Goal: Transaction & Acquisition: Purchase product/service

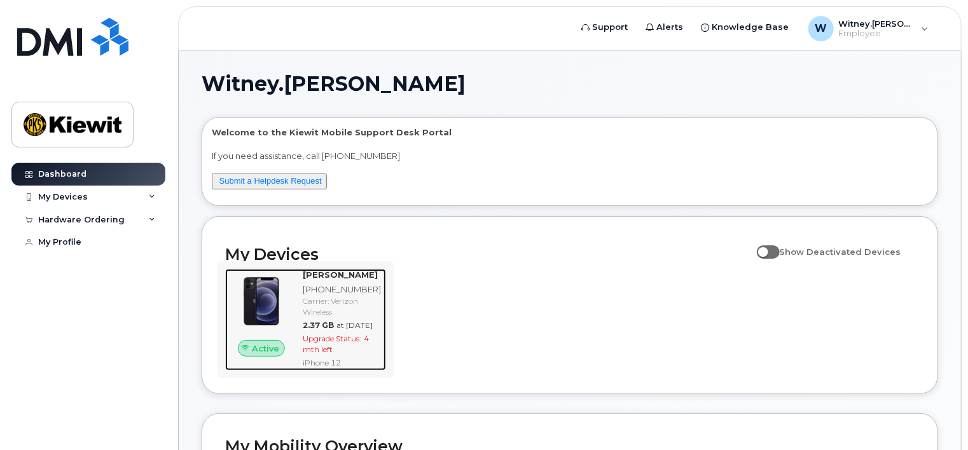
click at [335, 343] on span "Upgrade Status:" at bounding box center [332, 339] width 59 height 10
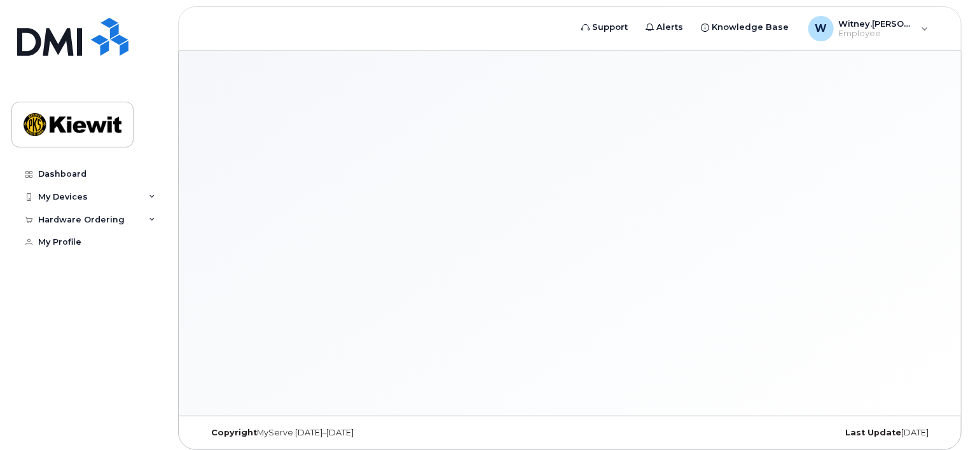
drag, startPoint x: 0, startPoint y: 0, endPoint x: 272, endPoint y: 293, distance: 400.1
click at [274, 292] on div at bounding box center [570, 233] width 782 height 365
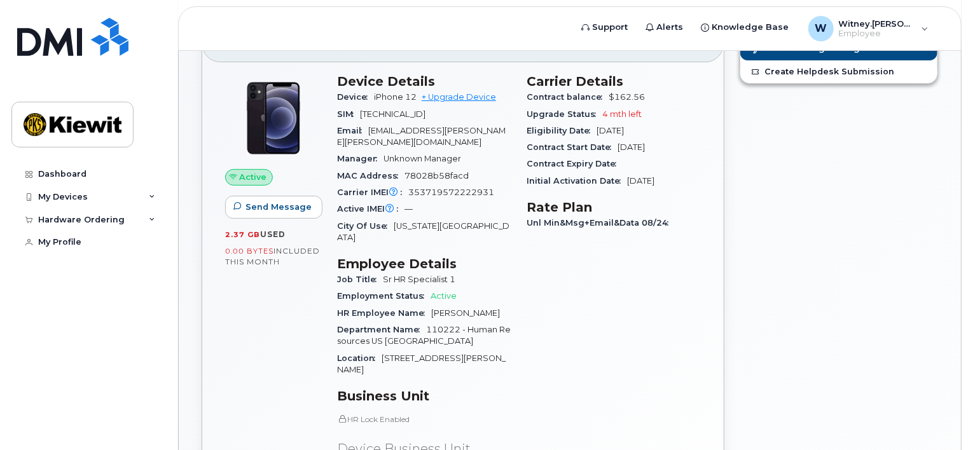
scroll to position [64, 0]
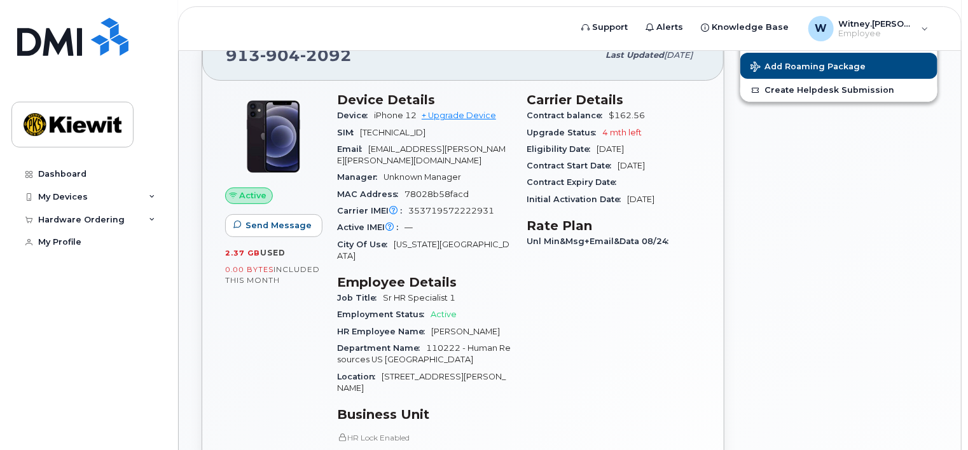
click at [666, 176] on div "Contract Expiry Date" at bounding box center [614, 182] width 174 height 17
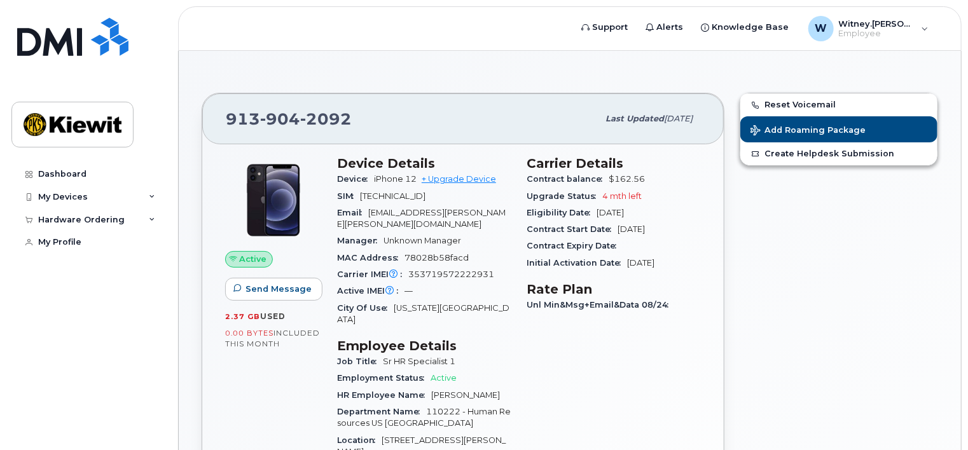
drag, startPoint x: 662, startPoint y: 127, endPoint x: 674, endPoint y: 124, distance: 12.4
click at [674, 124] on div "Last updated Sep 06, 2025" at bounding box center [649, 119] width 102 height 27
drag, startPoint x: 674, startPoint y: 124, endPoint x: 662, endPoint y: 128, distance: 12.9
click at [662, 128] on div "Last updated Sep 06, 2025" at bounding box center [649, 119] width 102 height 27
drag, startPoint x: 458, startPoint y: 130, endPoint x: 465, endPoint y: 130, distance: 7.0
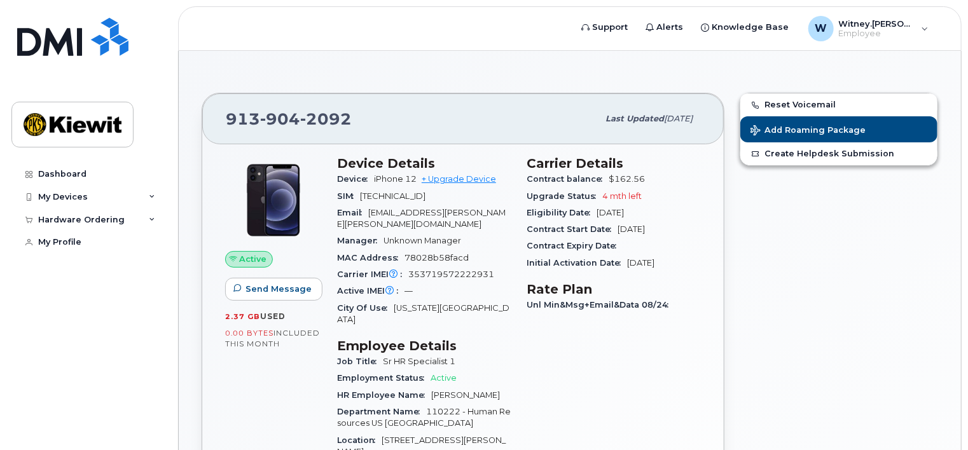
click at [457, 130] on div "913 904 2092" at bounding box center [412, 119] width 372 height 27
click at [537, 138] on div "913 904 2092 Last updated Sep 06, 2025" at bounding box center [463, 119] width 522 height 51
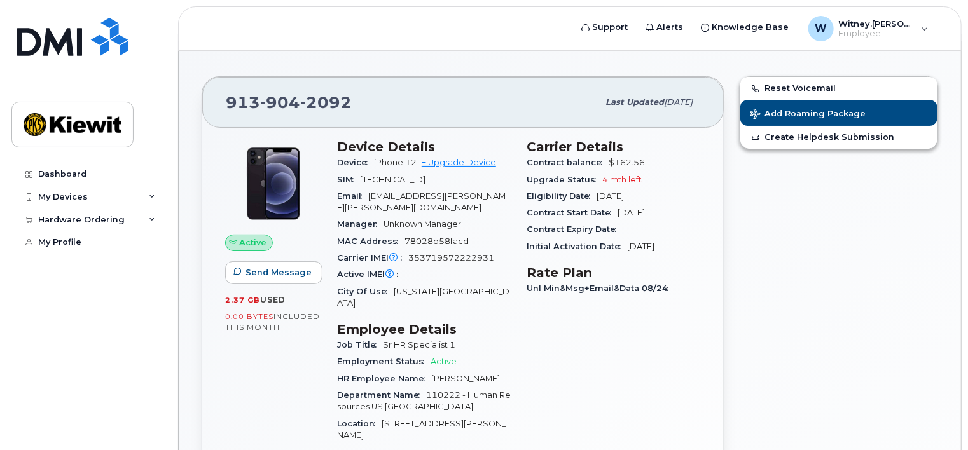
scroll to position [64, 0]
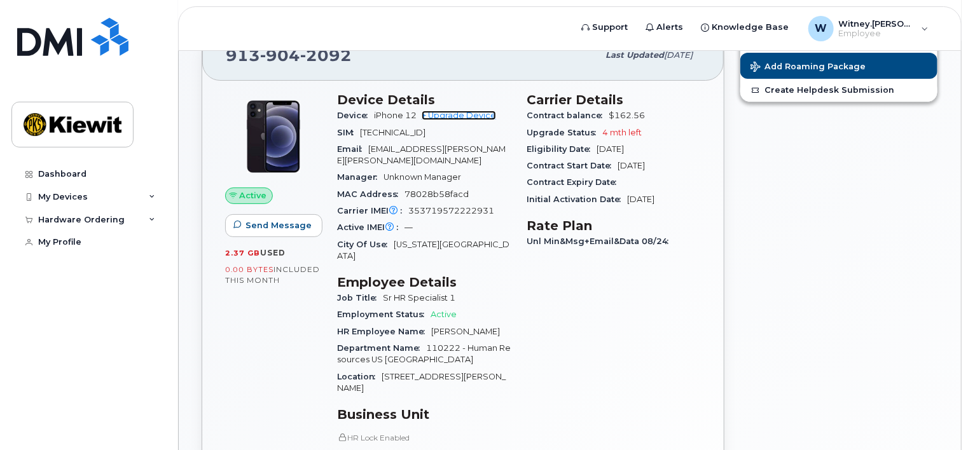
click at [471, 116] on link "+ Upgrade Device" at bounding box center [459, 116] width 74 height 10
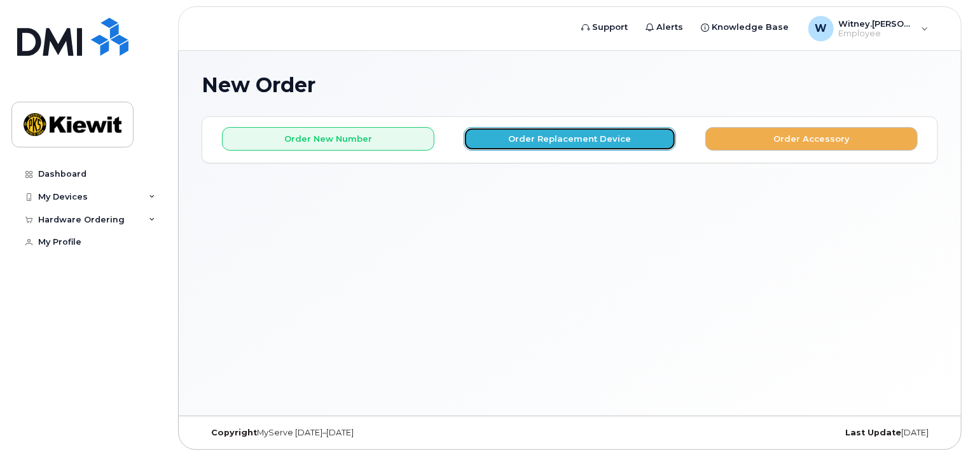
click at [593, 140] on button "Order Replacement Device" at bounding box center [570, 139] width 212 height 24
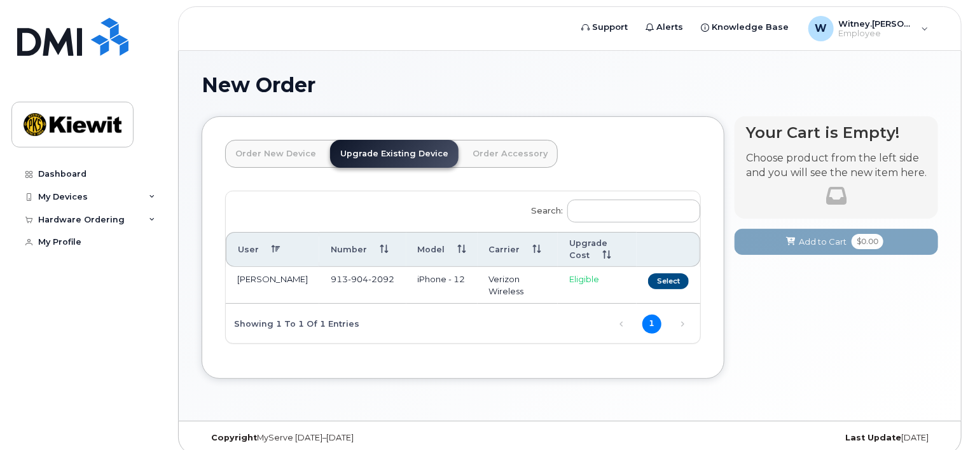
scroll to position [10, 0]
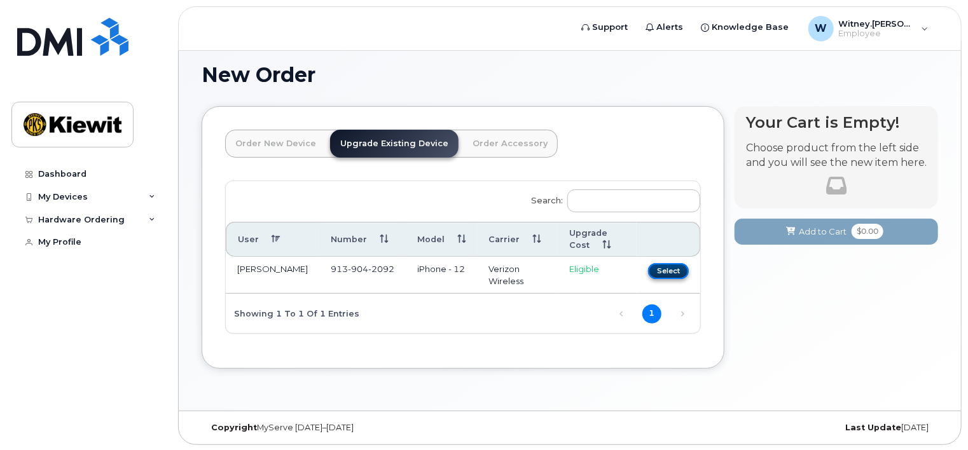
click at [677, 270] on button "Select" at bounding box center [668, 271] width 41 height 16
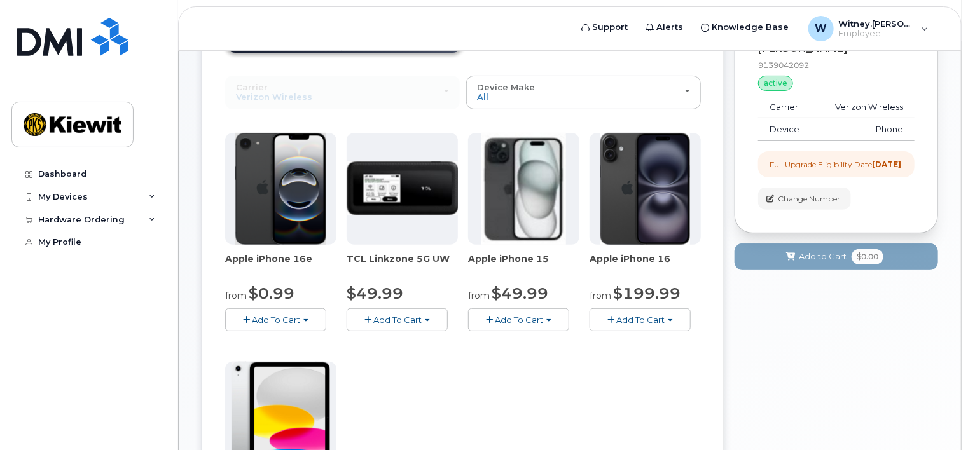
scroll to position [0, 0]
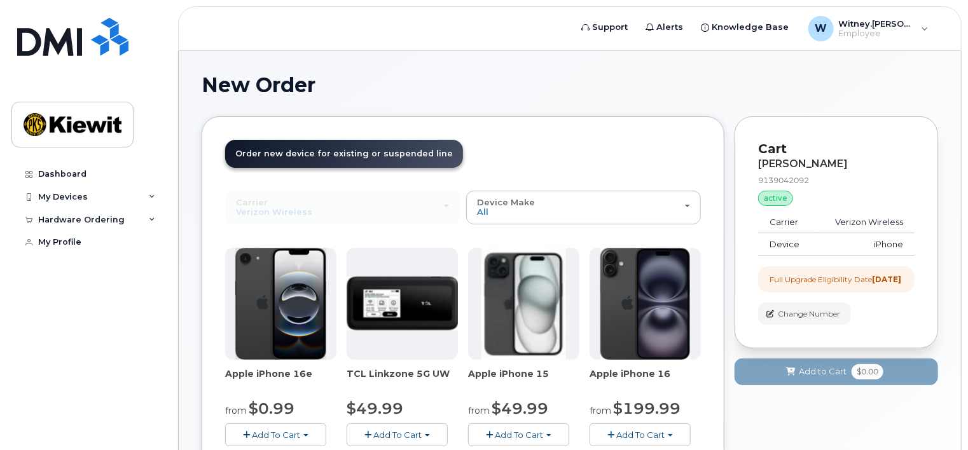
click at [324, 157] on span "Order new device for existing or suspended line" at bounding box center [344, 154] width 218 height 10
click at [60, 193] on div "My Devices" at bounding box center [63, 197] width 50 height 10
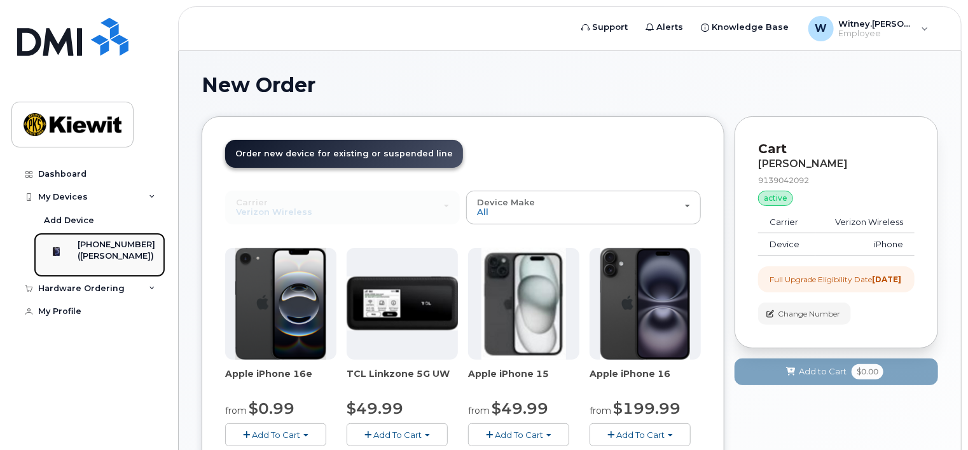
click at [116, 249] on div "[PHONE_NUMBER]" at bounding box center [117, 244] width 78 height 11
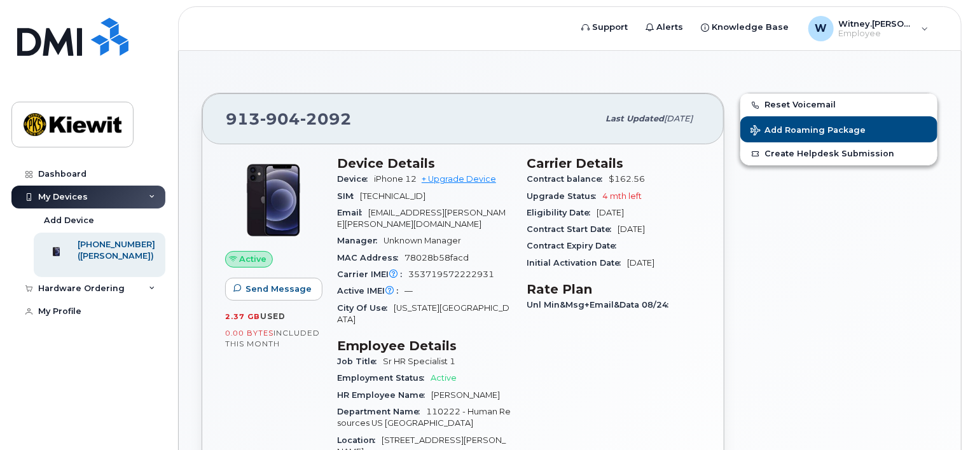
click at [645, 230] on span "[DATE]" at bounding box center [631, 230] width 27 height 10
click at [662, 222] on div "Contract Start Date Jan 30, 2024" at bounding box center [614, 229] width 174 height 17
click at [677, 268] on div "Initial Activation Date Aug 18, 2021" at bounding box center [614, 263] width 174 height 17
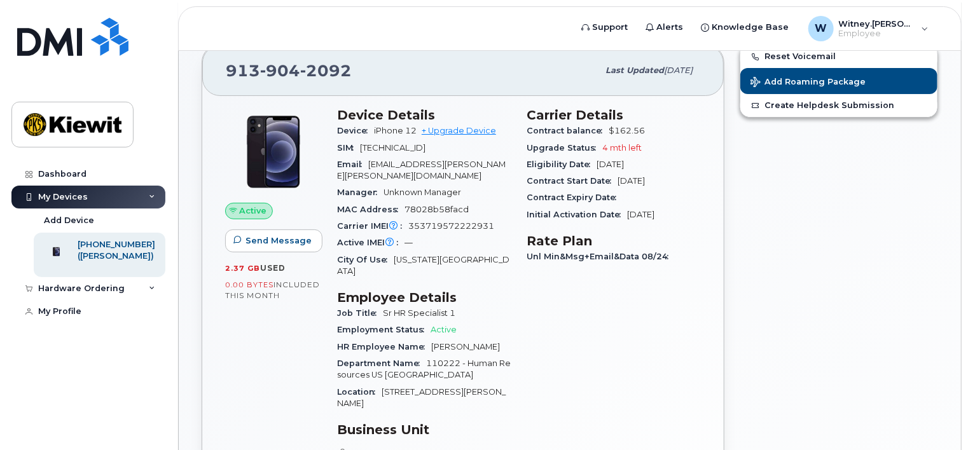
scroll to position [127, 0]
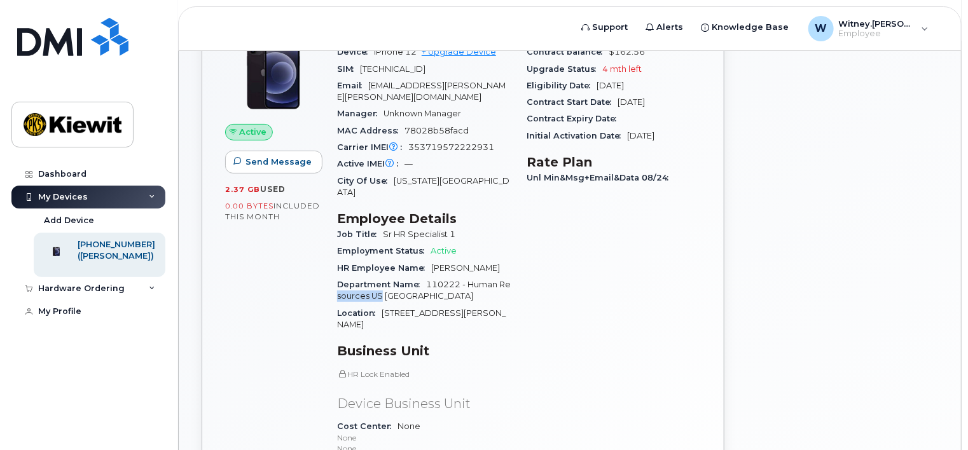
drag, startPoint x: 382, startPoint y: 272, endPoint x: 510, endPoint y: 263, distance: 128.8
click at [510, 280] on span "110222 - Human Resources US OH" at bounding box center [424, 290] width 174 height 21
drag, startPoint x: 510, startPoint y: 263, endPoint x: 586, endPoint y: 285, distance: 79.3
click at [586, 285] on div "Carrier Details Contract balance $162.56 Upgrade Status 4 mth left Eligibility …" at bounding box center [614, 286] width 190 height 530
click at [426, 309] on span "1550 MIKE FAHEY ST" at bounding box center [421, 319] width 169 height 21
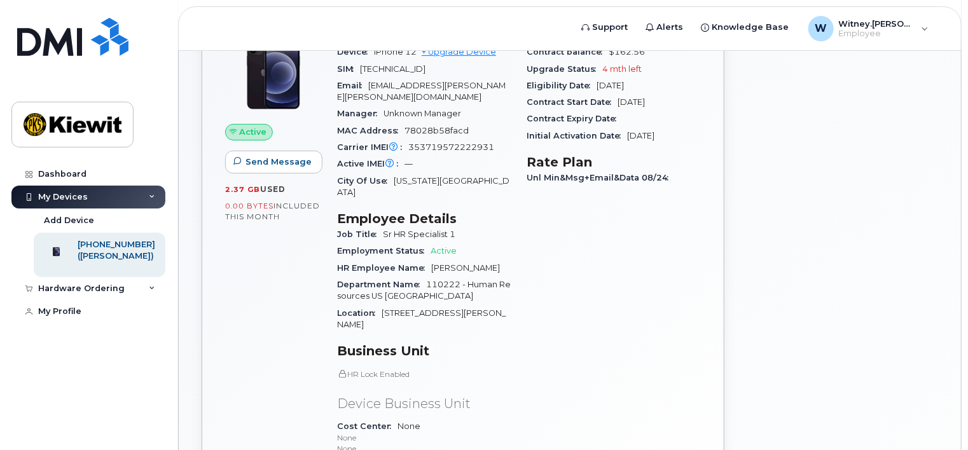
drag, startPoint x: 428, startPoint y: 291, endPoint x: 572, endPoint y: 324, distance: 148.1
click at [539, 308] on div "Carrier Details Contract balance $162.56 Upgrade Status 4 mth left Eligibility …" at bounding box center [614, 286] width 190 height 530
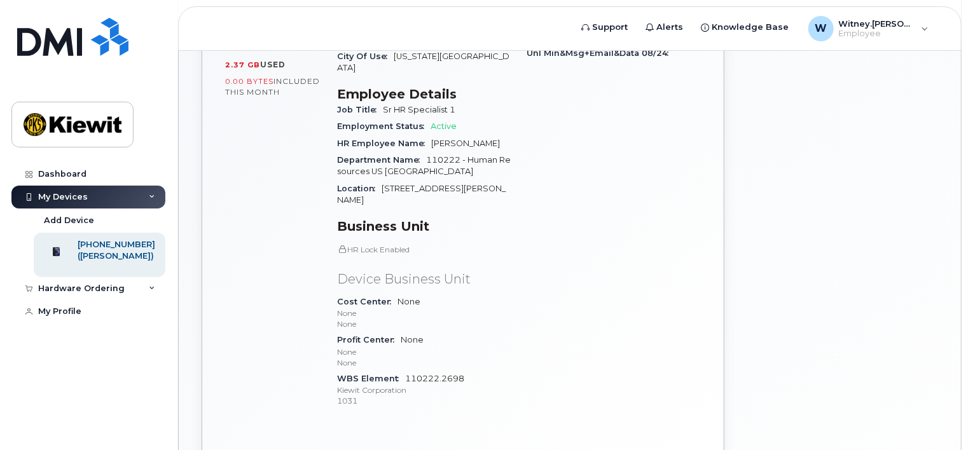
scroll to position [254, 0]
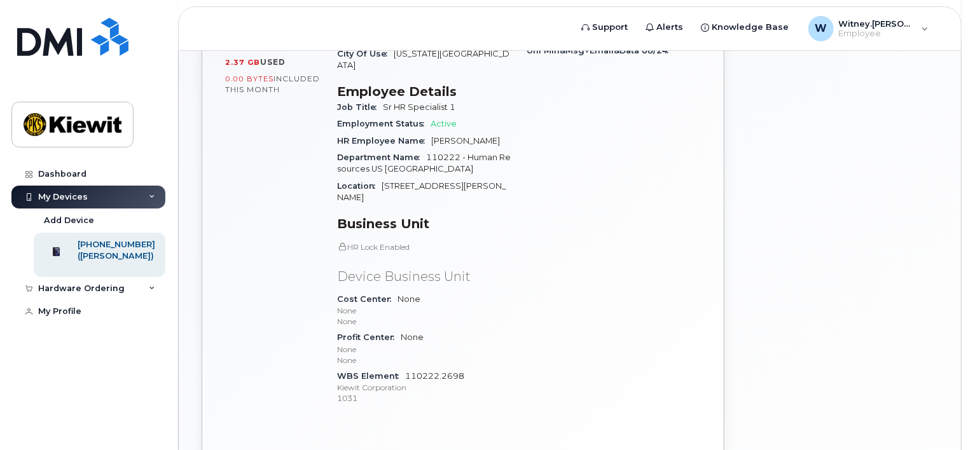
click at [337, 242] on span at bounding box center [342, 247] width 10 height 10
click at [420, 268] on p "Device Business Unit" at bounding box center [424, 277] width 174 height 18
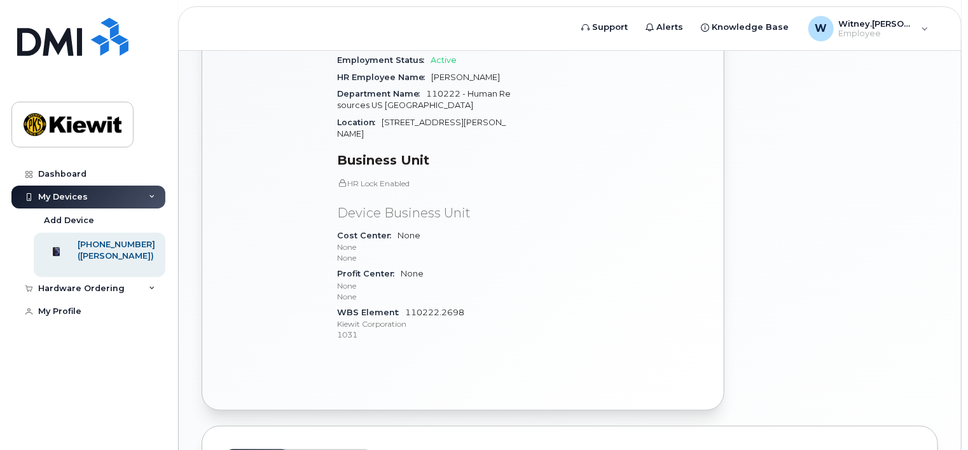
scroll to position [476, 0]
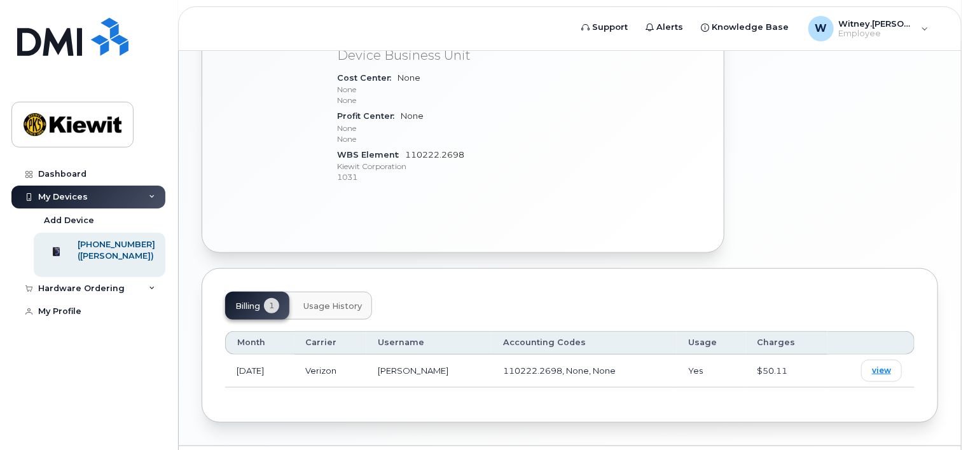
click at [331, 302] on span "Usage History" at bounding box center [332, 307] width 59 height 10
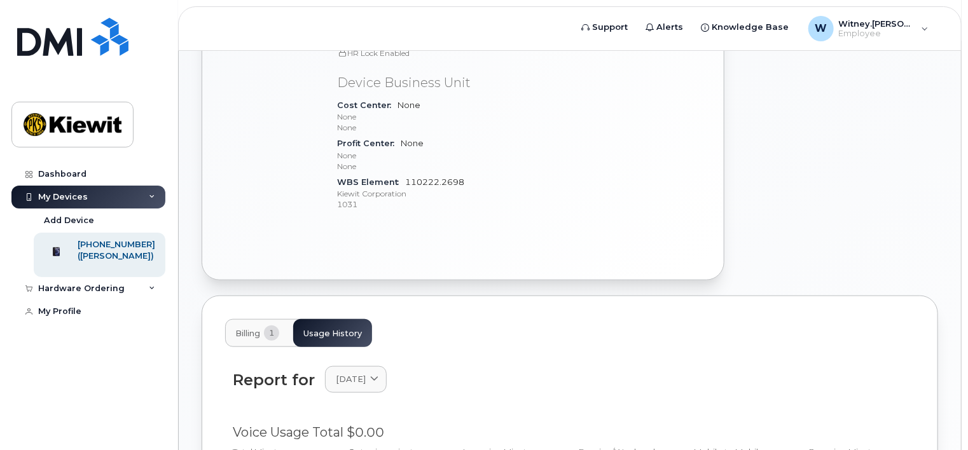
scroll to position [427, 0]
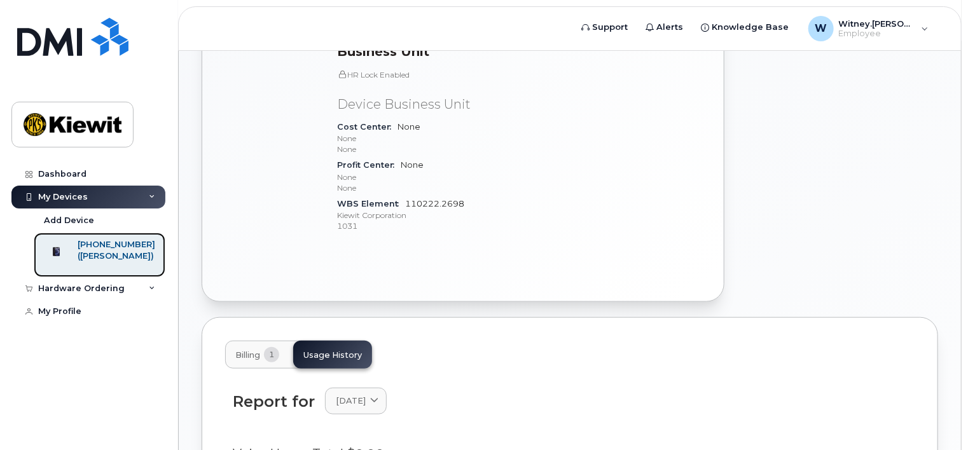
click at [132, 248] on div "[PHONE_NUMBER]" at bounding box center [117, 244] width 78 height 11
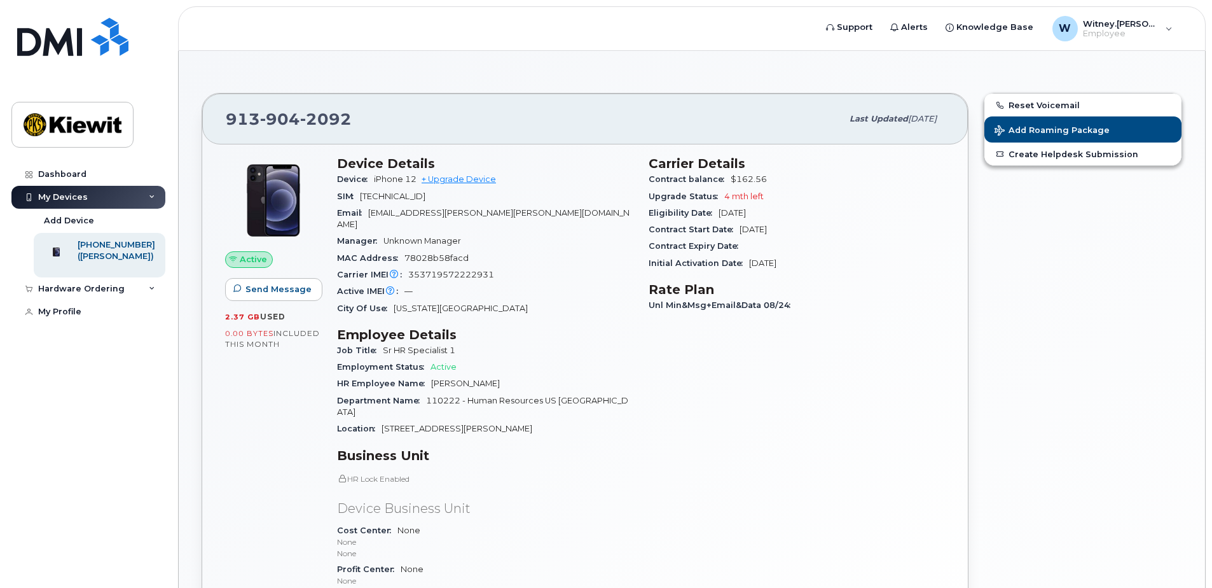
click at [745, 204] on div "Upgrade Status 4 mth left" at bounding box center [797, 196] width 296 height 17
click at [746, 215] on span "Jan 30, 2026" at bounding box center [732, 213] width 27 height 10
drag, startPoint x: 767, startPoint y: 216, endPoint x: 796, endPoint y: 224, distance: 30.4
click at [796, 224] on div "Contract Start Date Jan 30, 2024" at bounding box center [797, 229] width 296 height 17
click at [805, 232] on div "Contract Start Date Jan 30, 2024" at bounding box center [797, 229] width 296 height 17
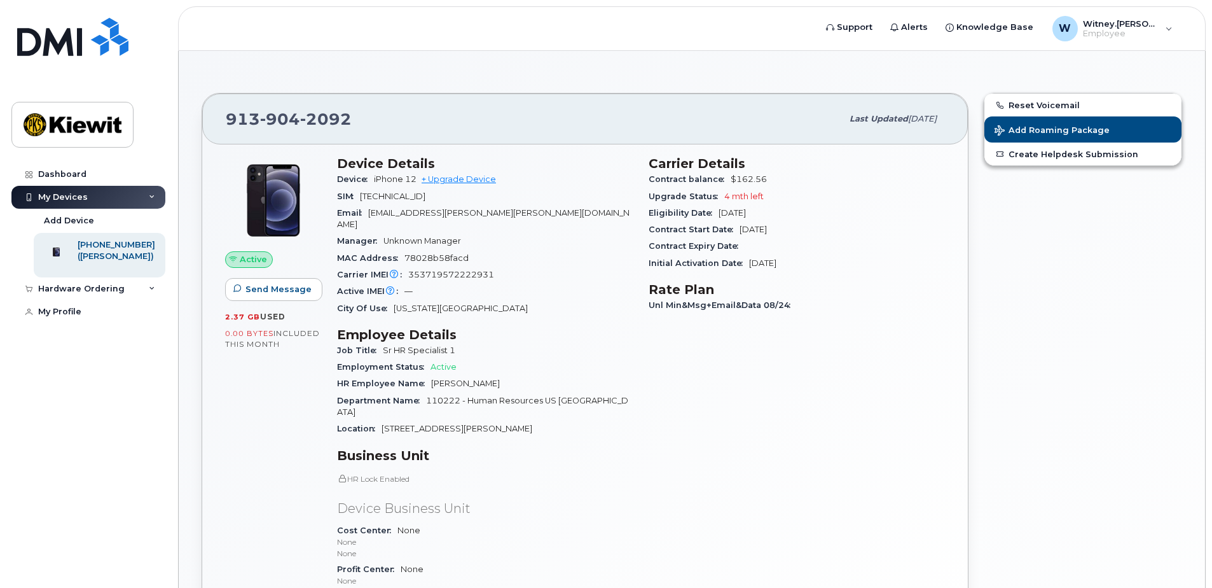
drag, startPoint x: 847, startPoint y: 276, endPoint x: 842, endPoint y: 281, distance: 7.3
click at [847, 276] on div "Carrier Details Contract balance $162.56 Upgrade Status 4 mth left Eligibility …" at bounding box center [797, 402] width 312 height 508
click at [762, 199] on span "4 mth left" at bounding box center [743, 196] width 39 height 10
drag, startPoint x: 762, startPoint y: 199, endPoint x: 728, endPoint y: 197, distance: 34.4
click at [726, 197] on span "4 mth left" at bounding box center [743, 196] width 39 height 10
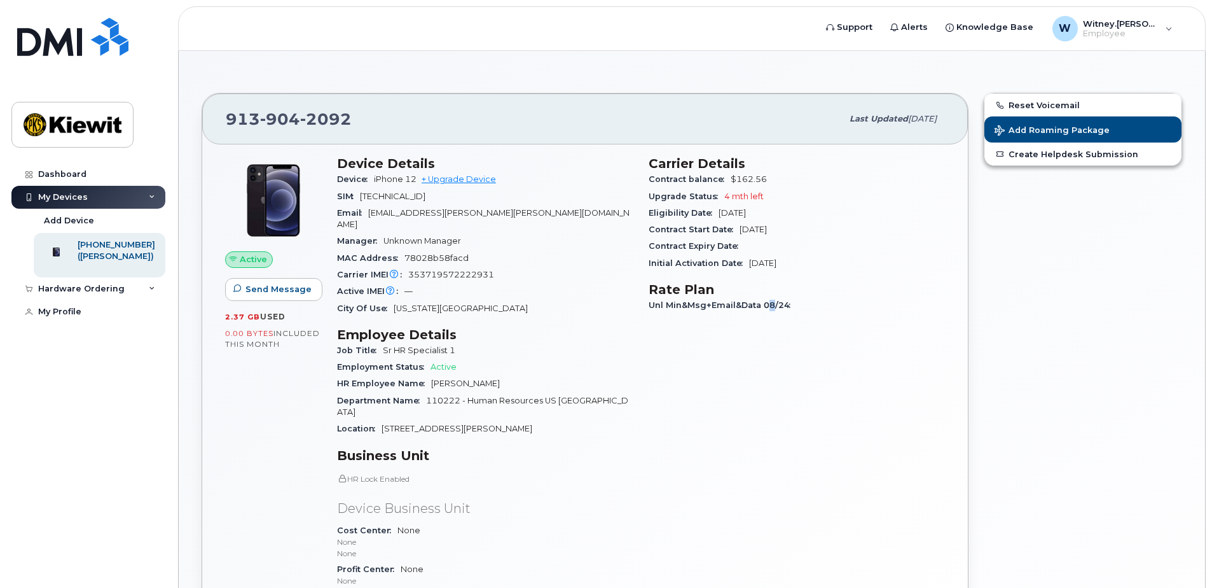
drag, startPoint x: 728, startPoint y: 197, endPoint x: 772, endPoint y: 380, distance: 188.4
click at [772, 380] on div "Carrier Details Contract balance $162.56 Upgrade Status 4 mth left Eligibility …" at bounding box center [797, 402] width 312 height 508
drag, startPoint x: 772, startPoint y: 380, endPoint x: 768, endPoint y: 444, distance: 64.4
click at [768, 444] on div "Carrier Details Contract balance $162.56 Upgrade Status 4 mth left Eligibility …" at bounding box center [797, 402] width 312 height 508
click at [735, 450] on div "Carrier Details Contract balance $162.56 Upgrade Status 4 mth left Eligibility …" at bounding box center [797, 402] width 312 height 508
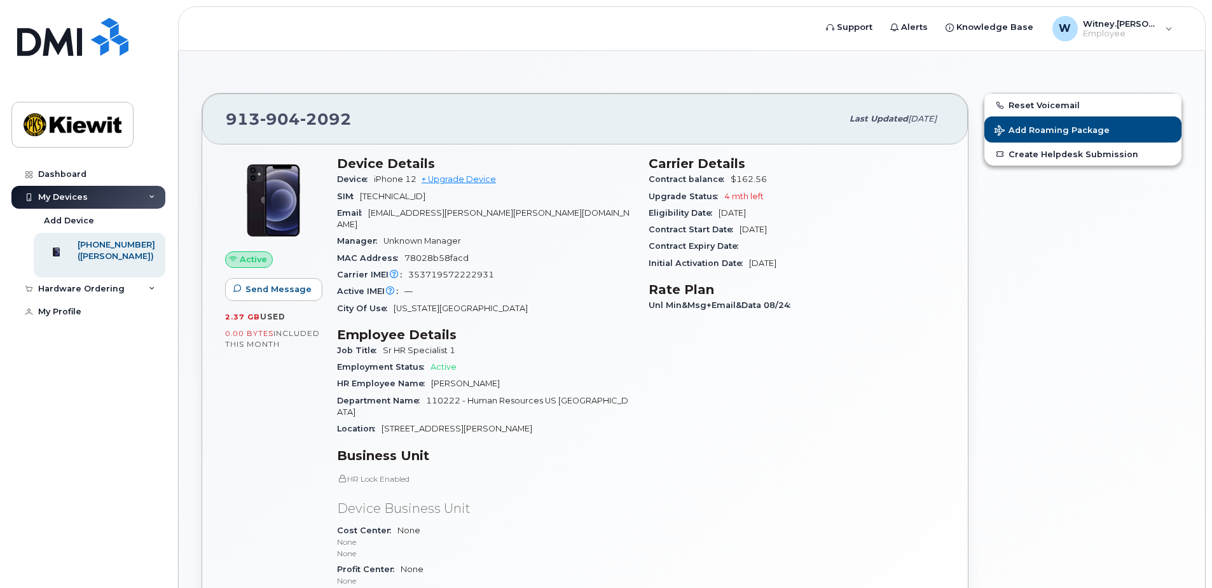
click at [851, 450] on div "Carrier Details Contract balance $162.56 Upgrade Status 4 mth left Eligibility …" at bounding box center [797, 402] width 312 height 508
click at [849, 450] on div "Carrier Details Contract balance $162.56 Upgrade Status 4 mth left Eligibility …" at bounding box center [797, 402] width 312 height 508
click at [848, 450] on div "Carrier Details Contract balance $162.56 Upgrade Status 4 mth left Eligibility …" at bounding box center [797, 402] width 312 height 508
drag, startPoint x: 848, startPoint y: 454, endPoint x: 761, endPoint y: 424, distance: 91.5
click at [761, 424] on div "Carrier Details Contract balance $162.56 Upgrade Status 4 mth left Eligibility …" at bounding box center [797, 402] width 312 height 508
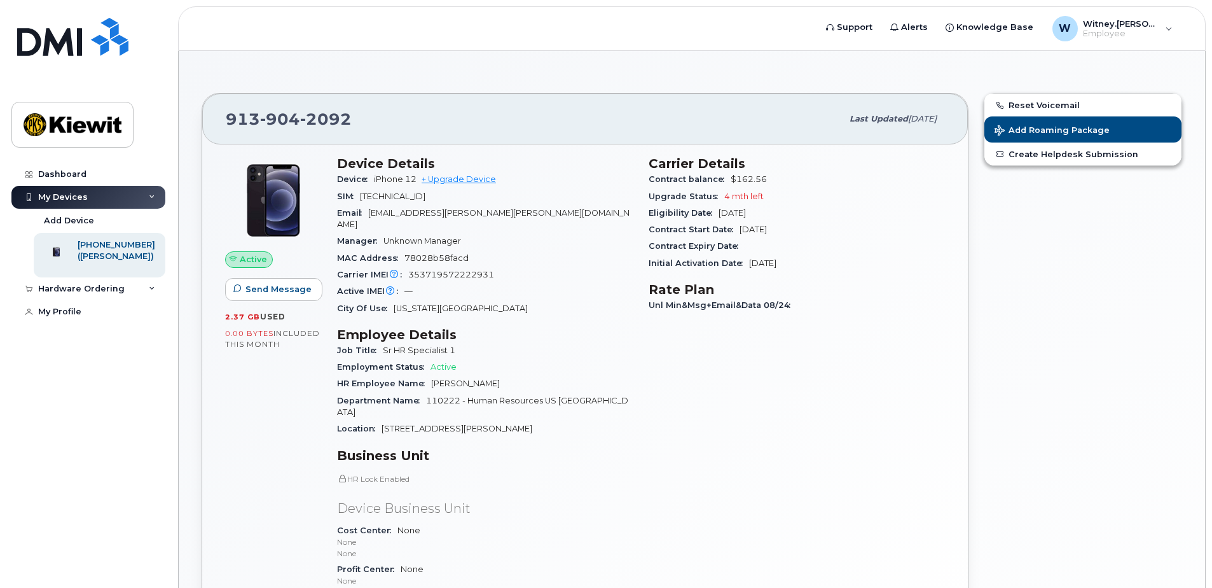
click at [779, 234] on div "Contract Start Date Jan 30, 2024" at bounding box center [797, 229] width 296 height 17
click at [790, 237] on div "Contract Start Date Jan 30, 2024" at bounding box center [797, 229] width 296 height 17
click at [870, 354] on div "Carrier Details Contract balance $162.56 Upgrade Status 4 mth left Eligibility …" at bounding box center [797, 402] width 312 height 508
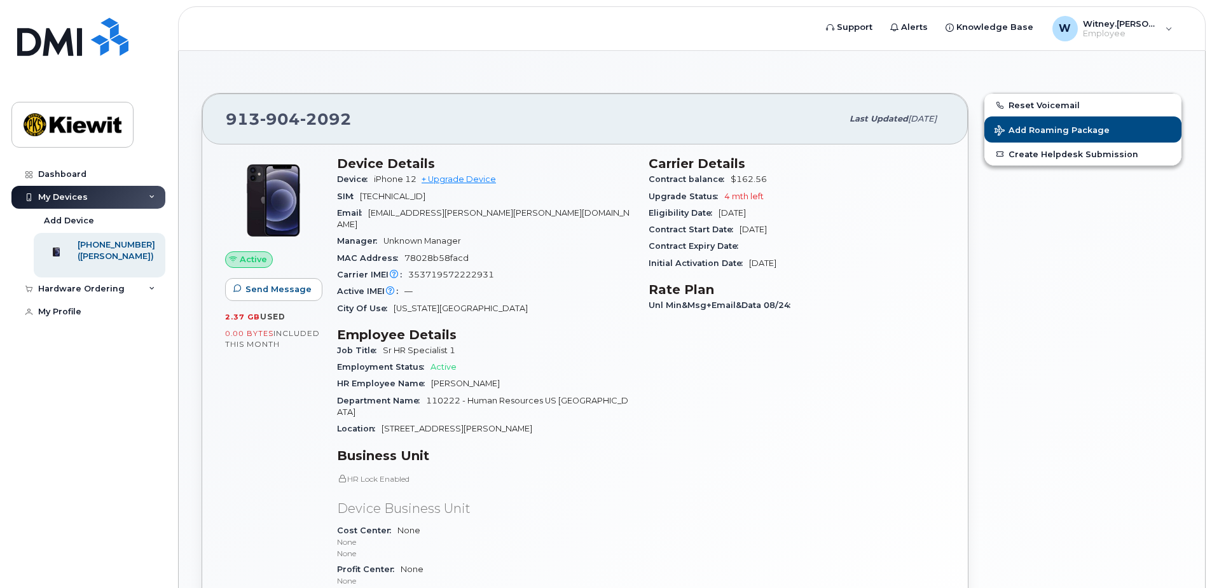
click at [783, 356] on div "Carrier Details Contract balance $162.56 Upgrade Status 4 mth left Eligibility …" at bounding box center [797, 402] width 312 height 508
click at [475, 176] on link "+ Upgrade Device" at bounding box center [459, 179] width 74 height 10
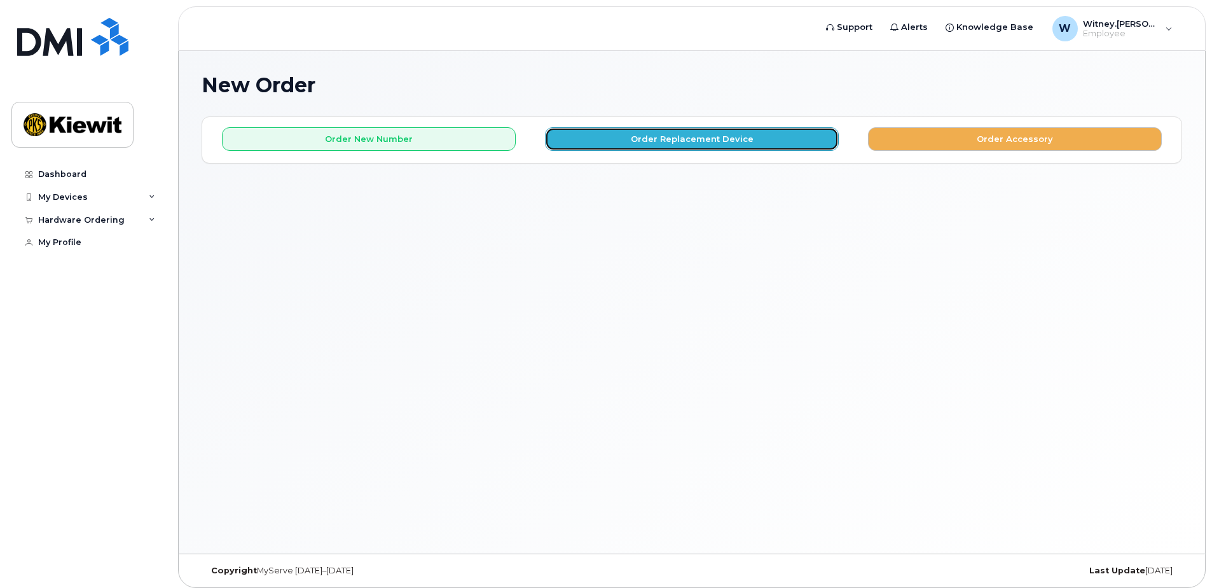
click at [688, 142] on button "Order Replacement Device" at bounding box center [692, 139] width 294 height 24
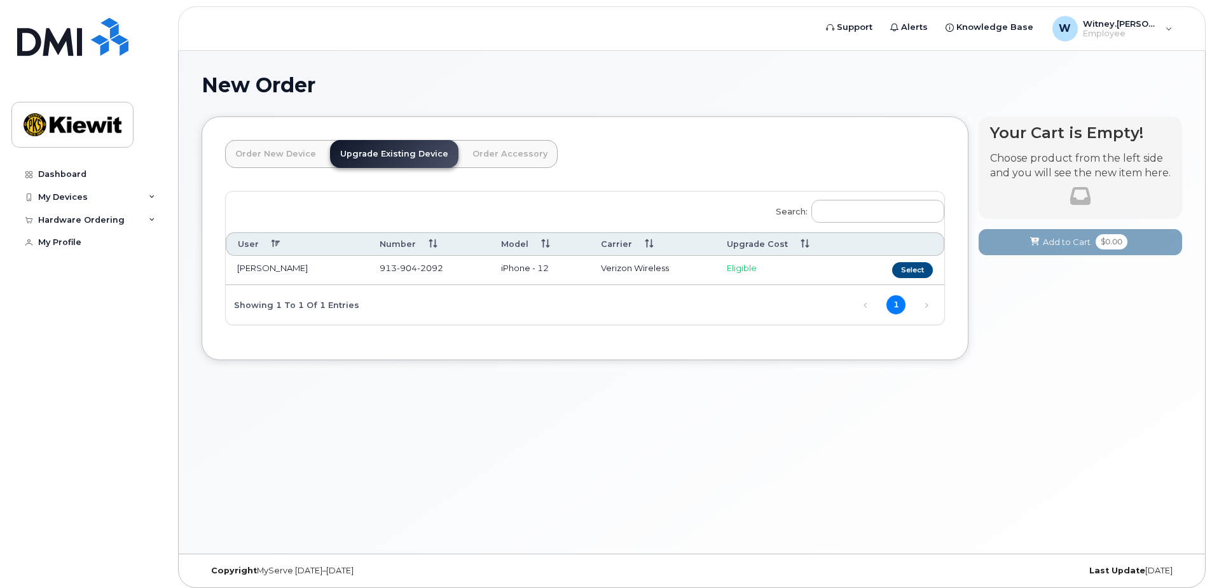
click at [761, 271] on td "Eligible" at bounding box center [786, 270] width 141 height 29
click at [926, 268] on button "Select" at bounding box center [912, 270] width 41 height 16
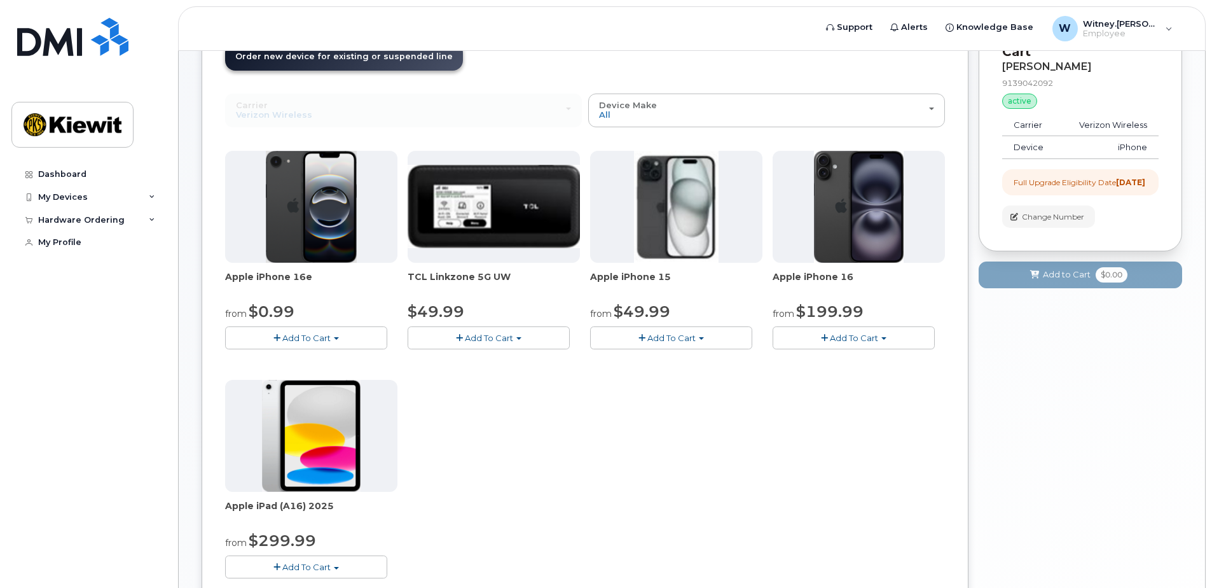
scroll to position [127, 0]
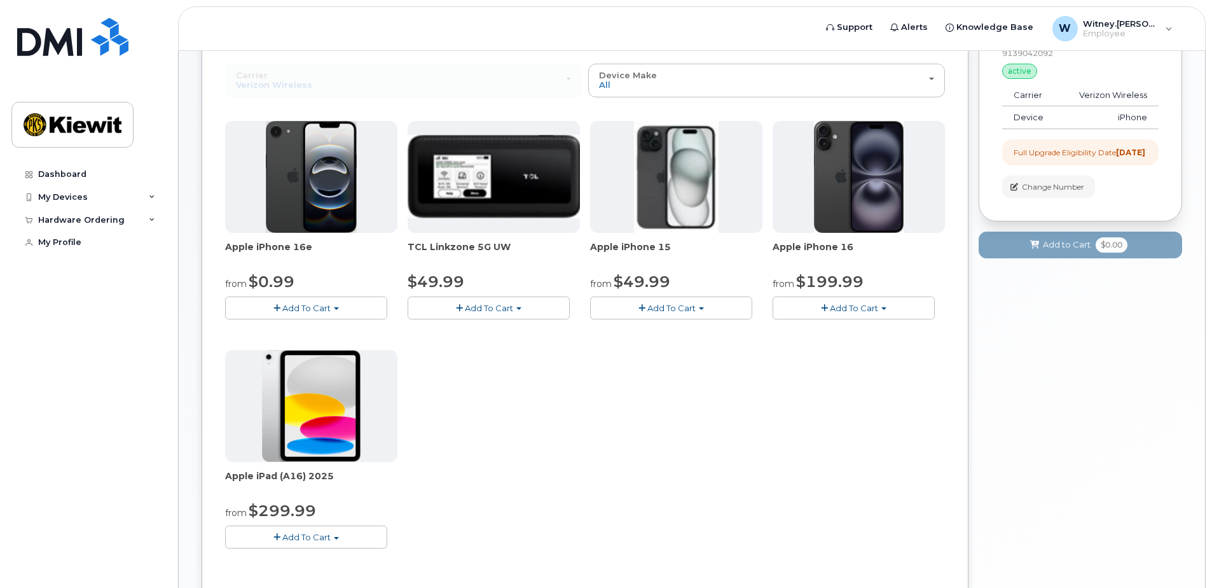
click at [696, 309] on button "Add To Cart" at bounding box center [671, 307] width 162 height 22
click at [705, 333] on link "$49.99 - 2 Year Upgrade (128GB)" at bounding box center [675, 332] width 165 height 16
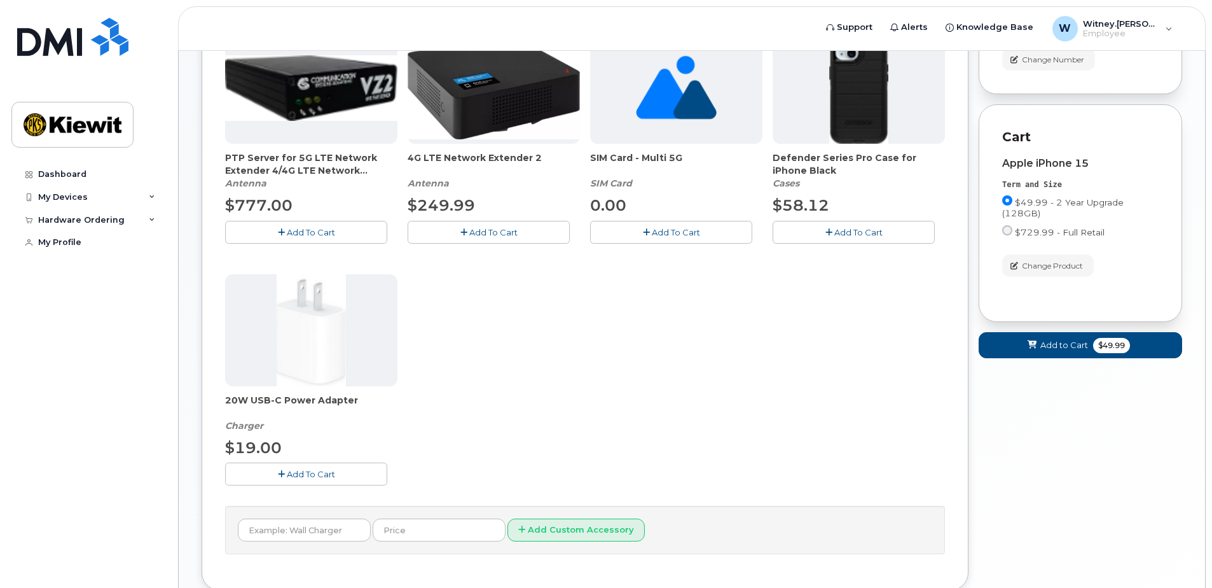
scroll to position [191, 0]
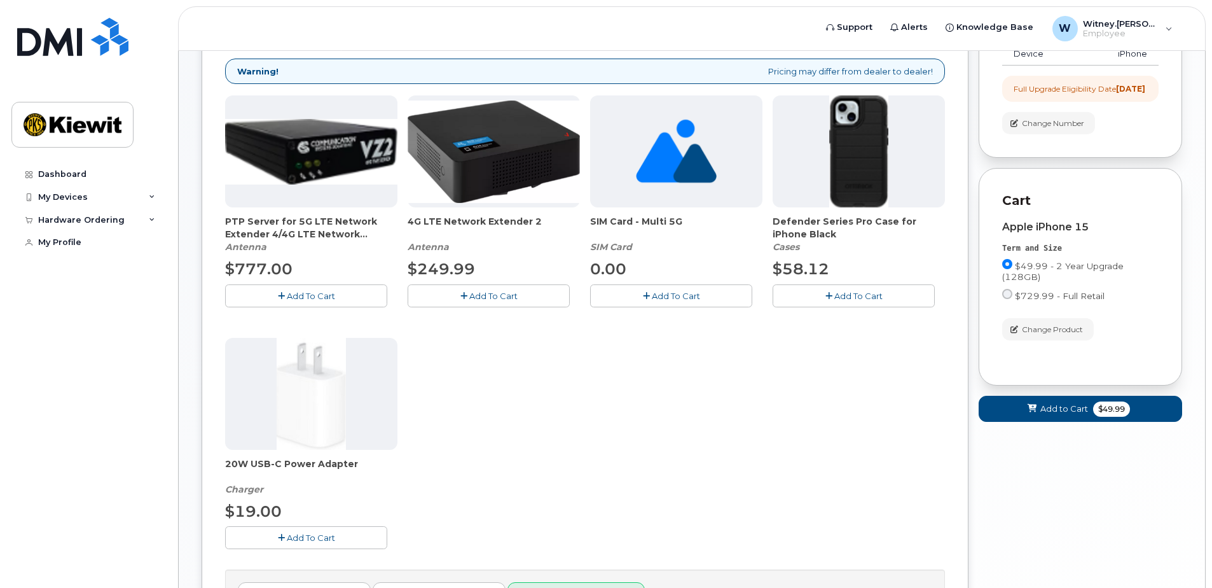
click at [847, 299] on span "Add To Cart" at bounding box center [859, 296] width 48 height 10
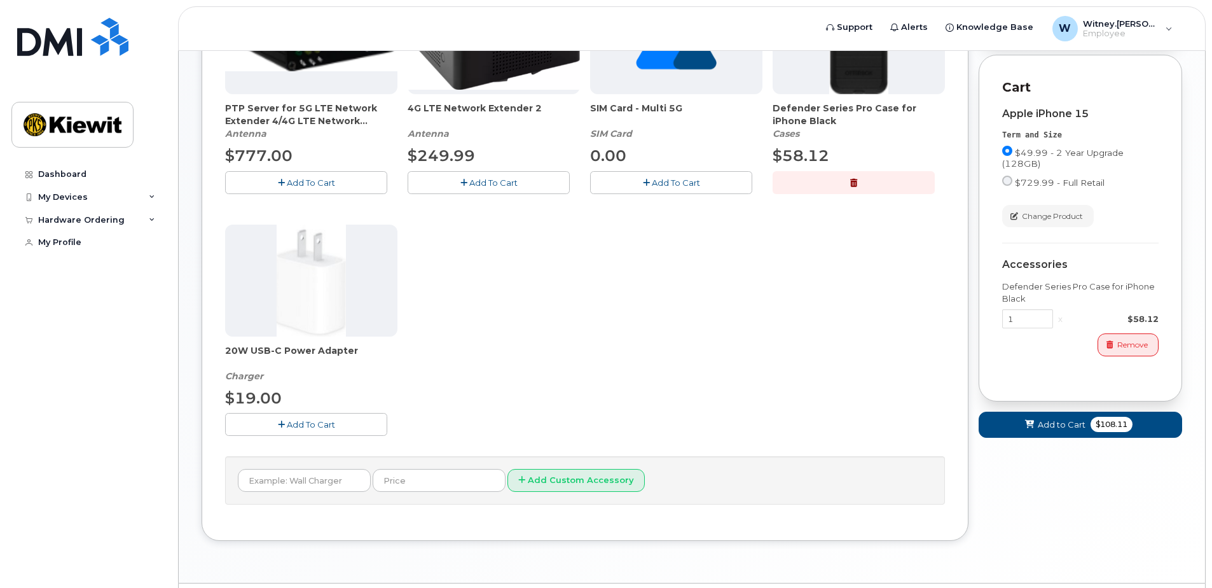
scroll to position [318, 0]
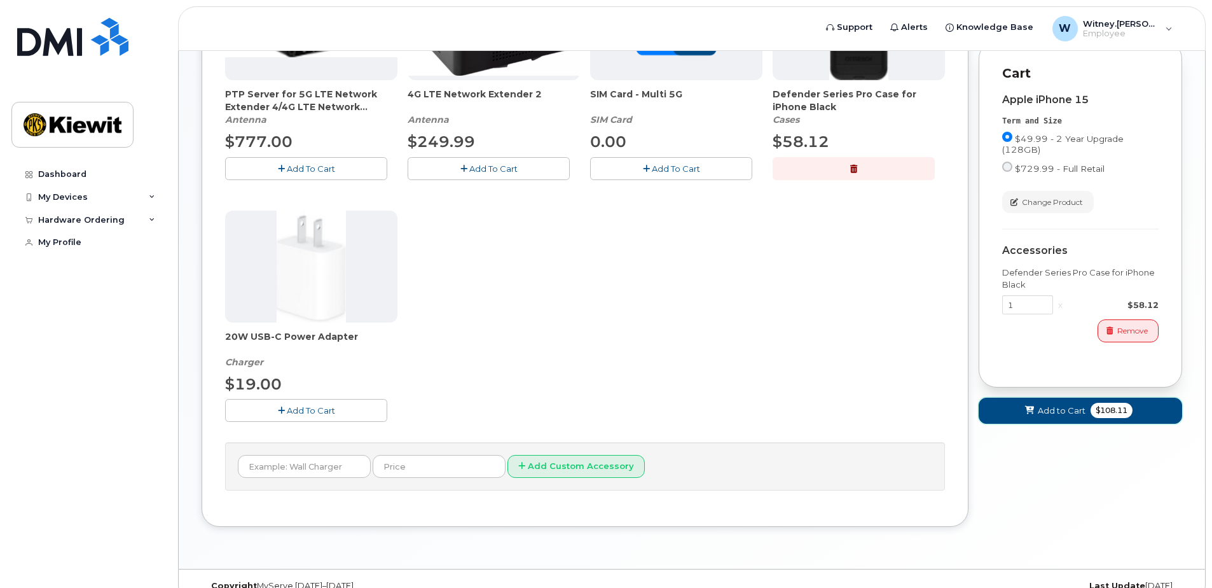
click at [1123, 418] on span "$108.11" at bounding box center [1112, 410] width 42 height 15
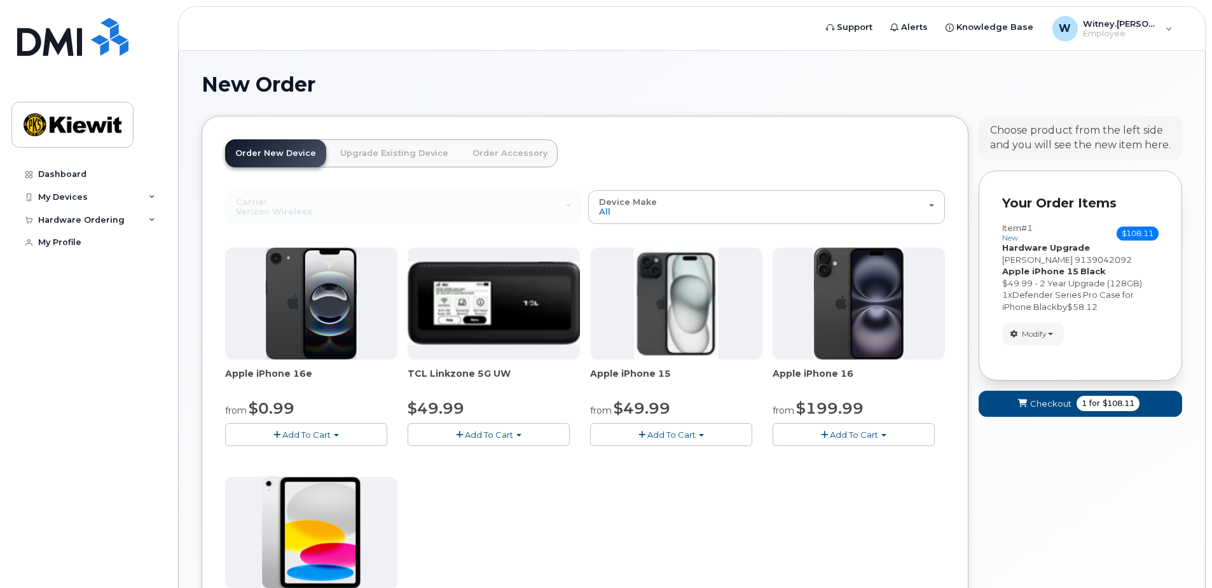
scroll to position [0, 0]
click at [1117, 405] on span "$108.11" at bounding box center [1119, 403] width 32 height 11
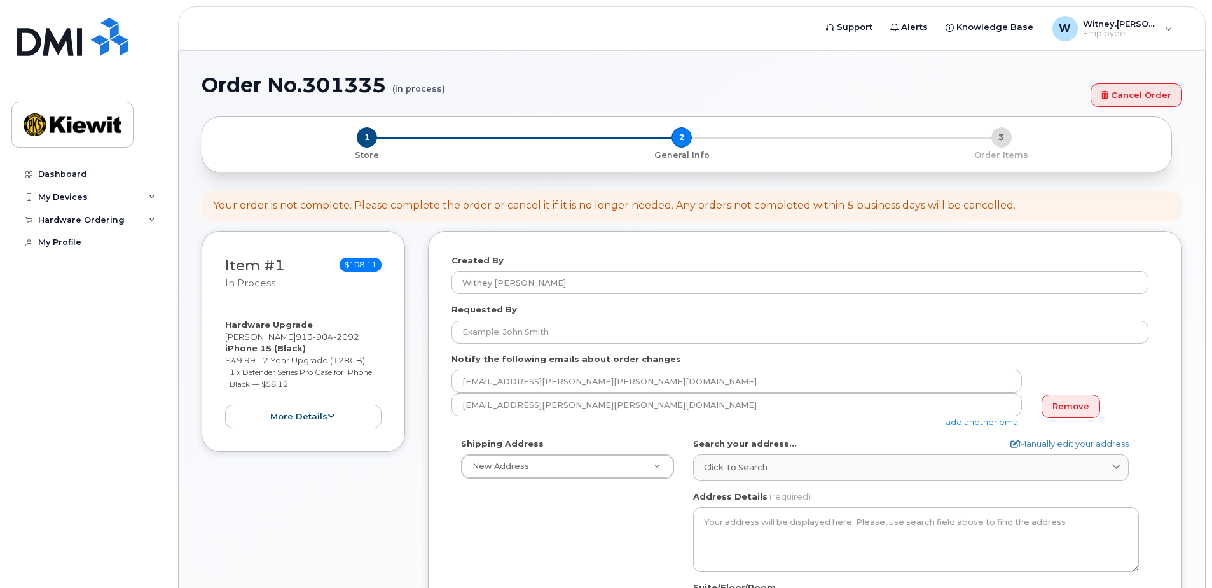
select select
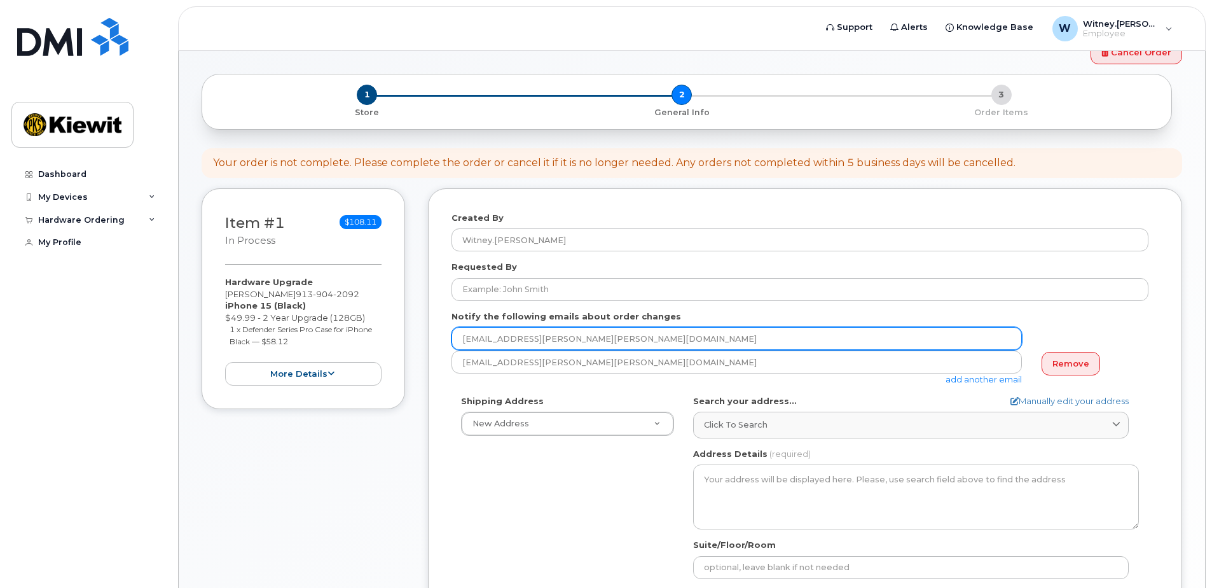
scroll to position [64, 0]
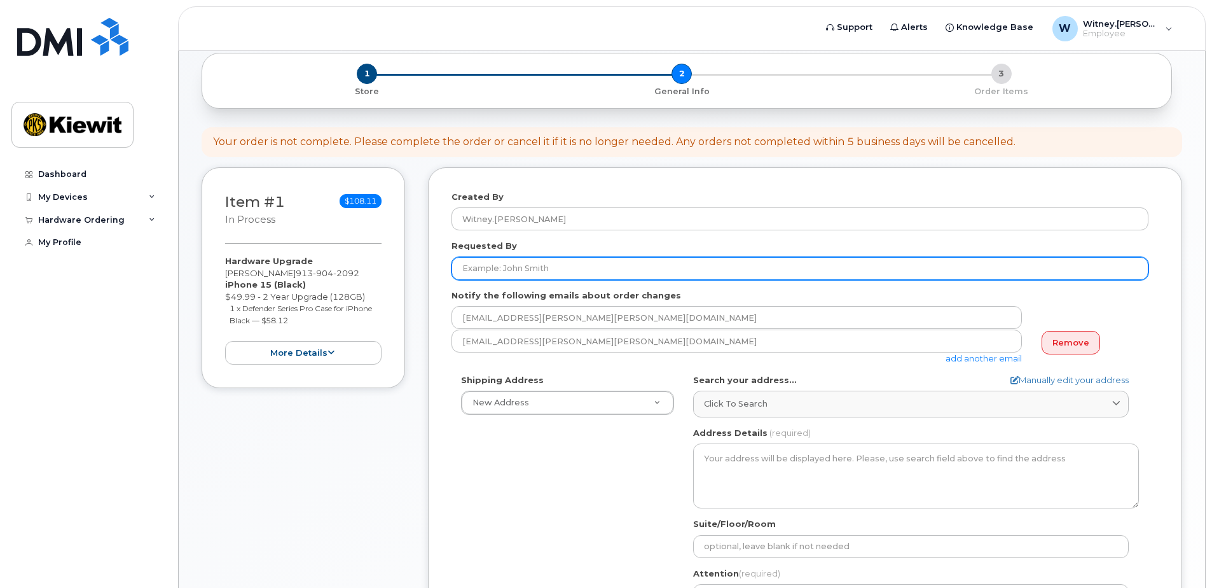
click at [537, 262] on input "Requested By" at bounding box center [800, 268] width 697 height 23
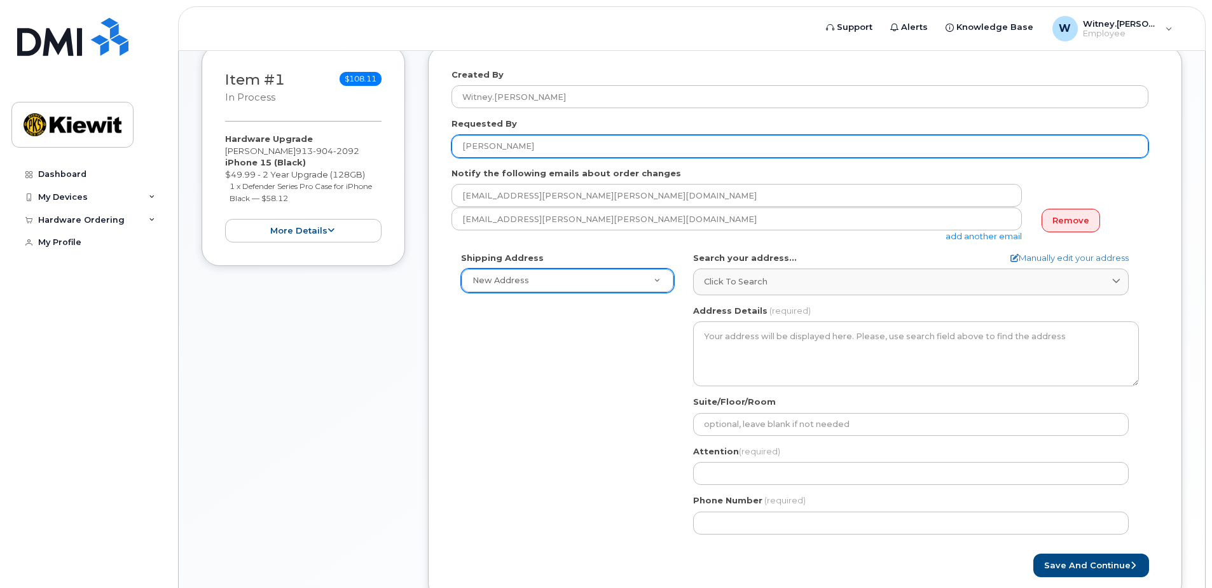
scroll to position [191, 0]
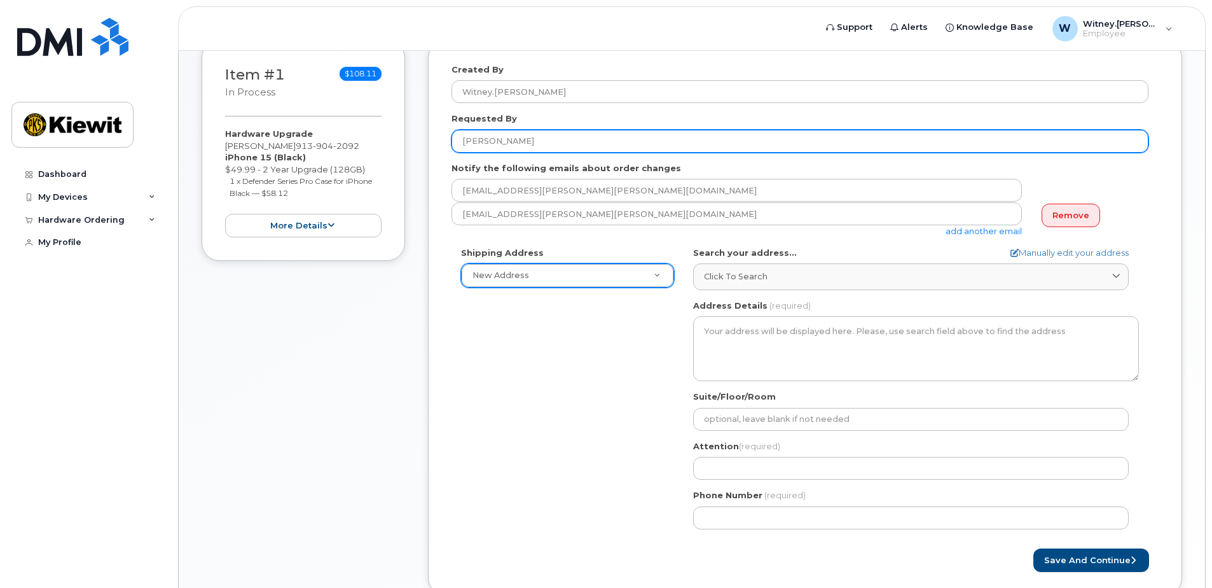
type input "Witney Johnson"
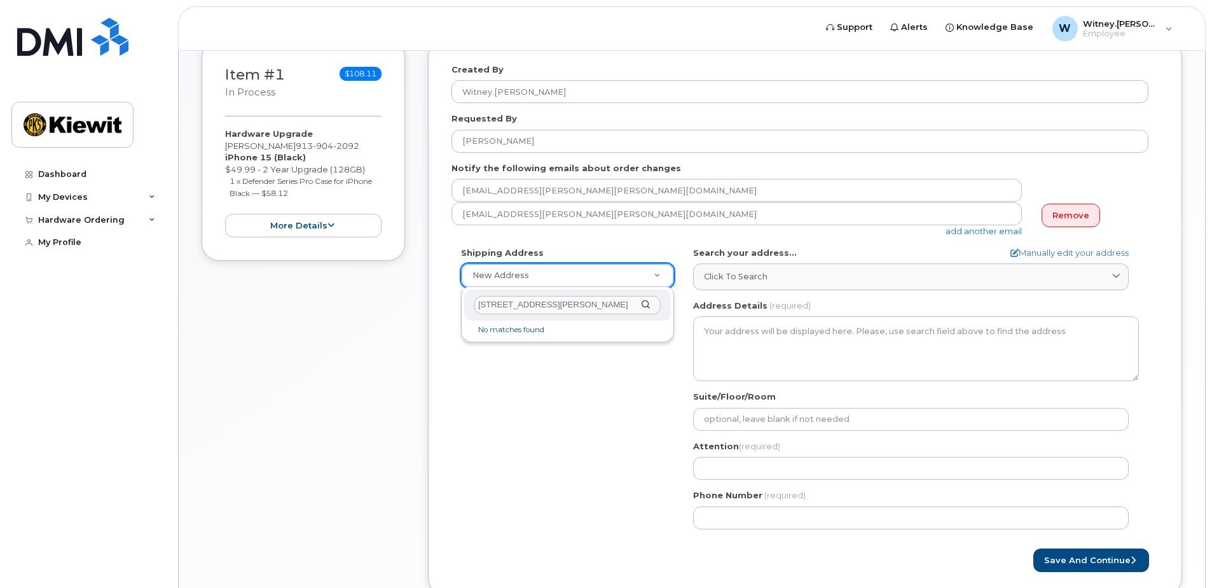
type input "8900 Renner Blvd"
click at [644, 303] on div "8900 Renner Blvd" at bounding box center [567, 304] width 207 height 31
drag, startPoint x: 603, startPoint y: 302, endPoint x: 497, endPoint y: 292, distance: 106.1
click at [497, 292] on div "8900 Renner Blvd" at bounding box center [567, 304] width 207 height 31
click at [572, 302] on input "8900 Renner Blvd" at bounding box center [568, 305] width 186 height 18
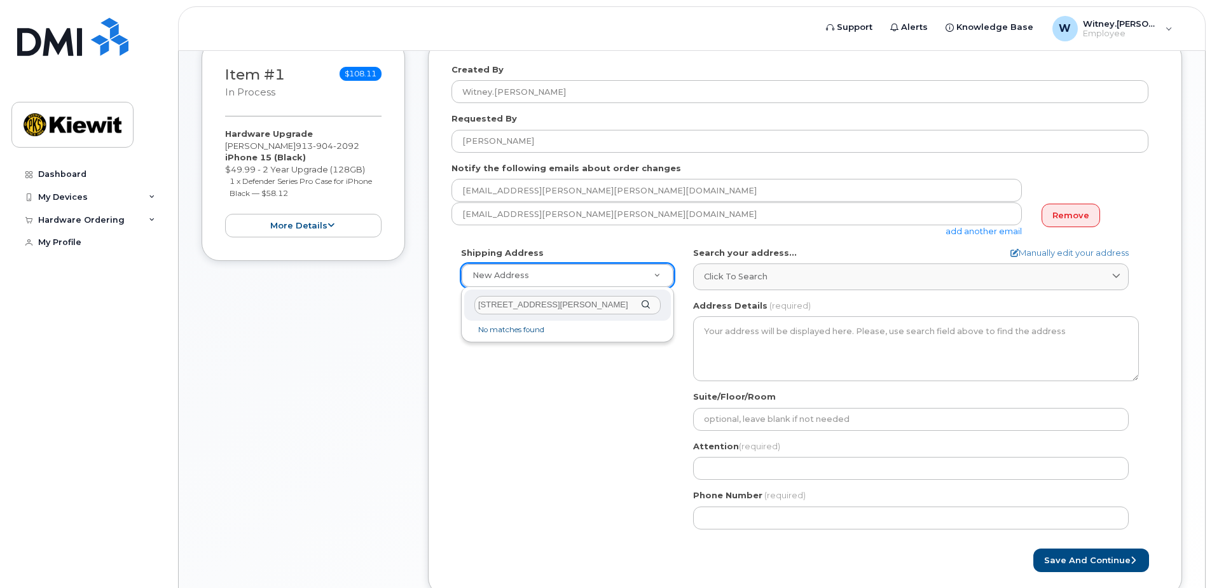
click at [583, 304] on input "8900 Renner Blvd" at bounding box center [568, 305] width 186 height 18
click at [572, 306] on input "text" at bounding box center [568, 305] width 186 height 18
select select
type input "8"
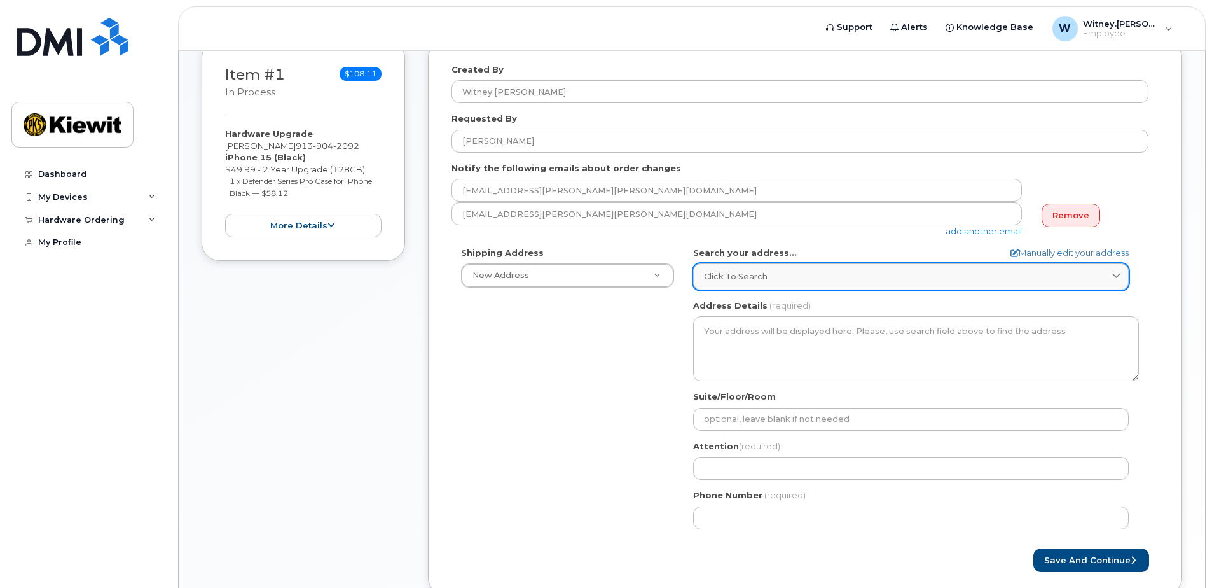
click at [981, 277] on div "Click to search" at bounding box center [911, 276] width 414 height 12
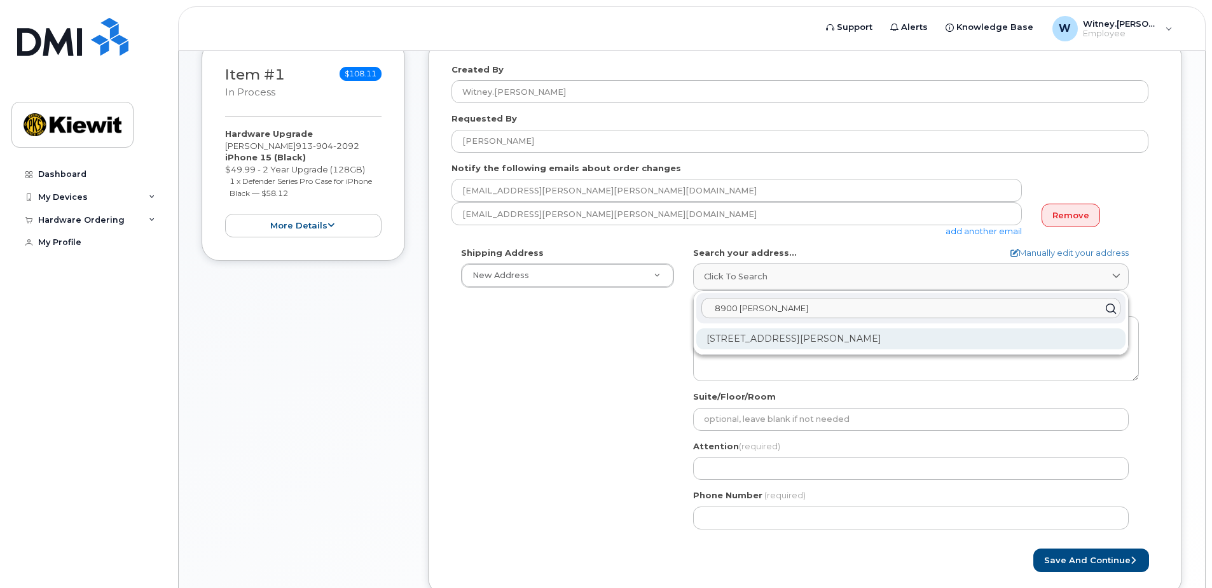
type input "8900 renner"
click at [948, 333] on div "8900 Renner Blvd Lenexa KS 66219-3049" at bounding box center [911, 338] width 429 height 21
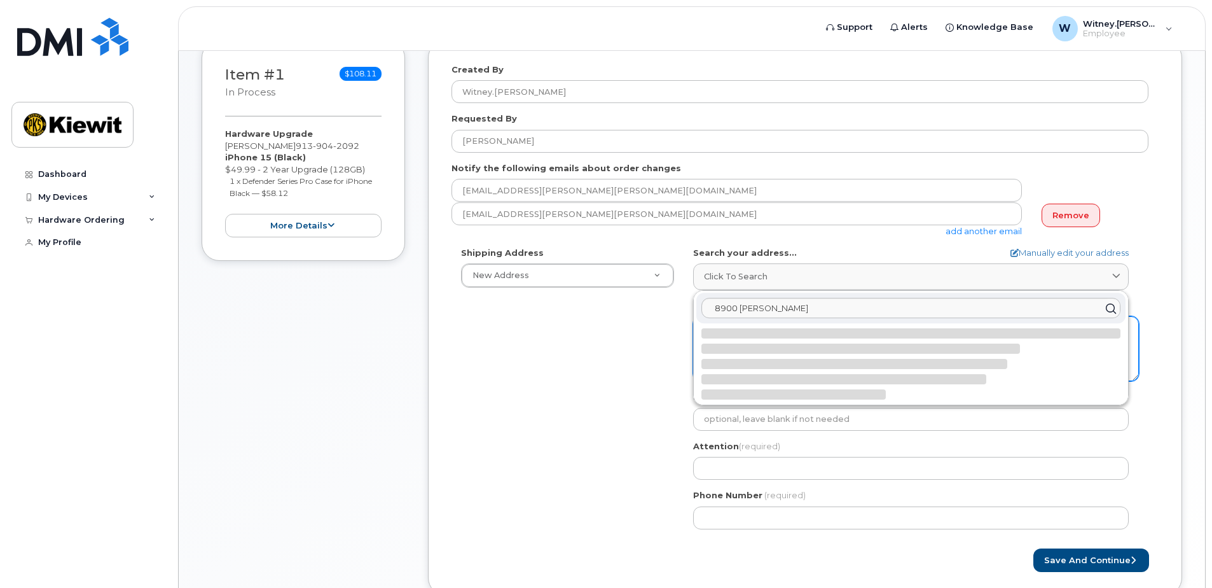
select select
type textarea "8900 Renner Blvd LENEXA KS 66219-3049 UNITED STATES"
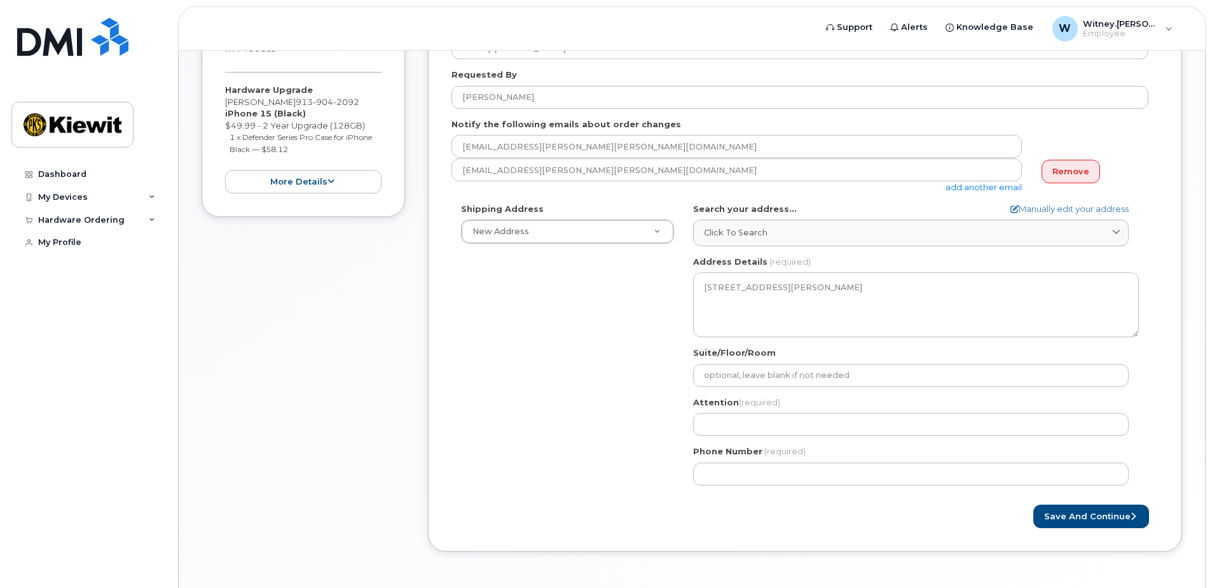
scroll to position [254, 0]
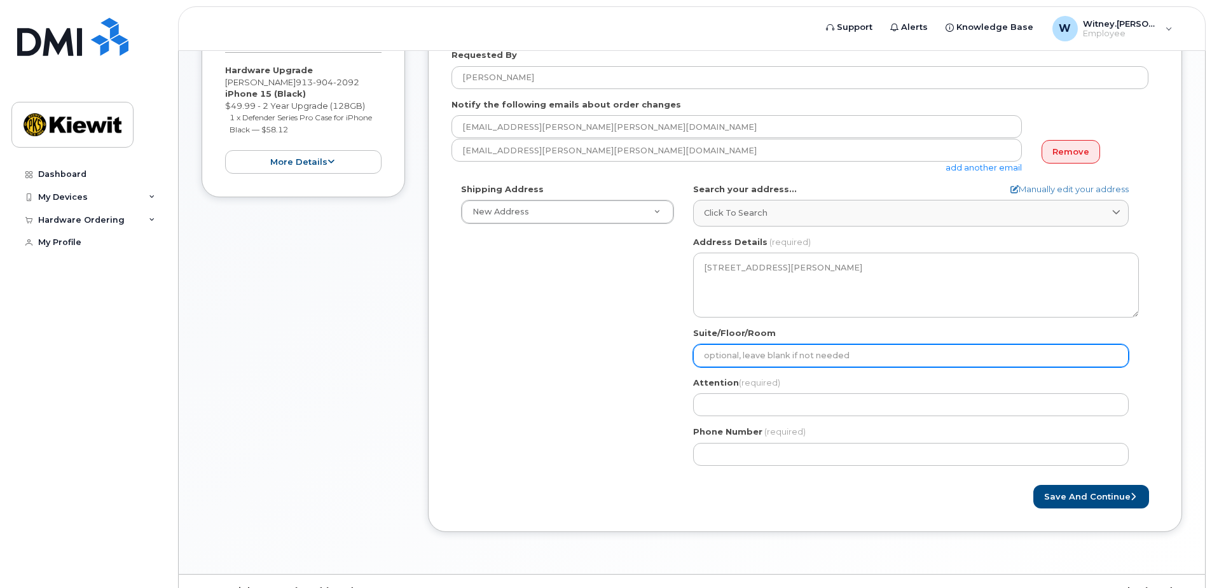
click at [742, 354] on input "Suite/Floor/Room" at bounding box center [911, 355] width 436 height 23
select select
type input "2"
select select
type input "21"
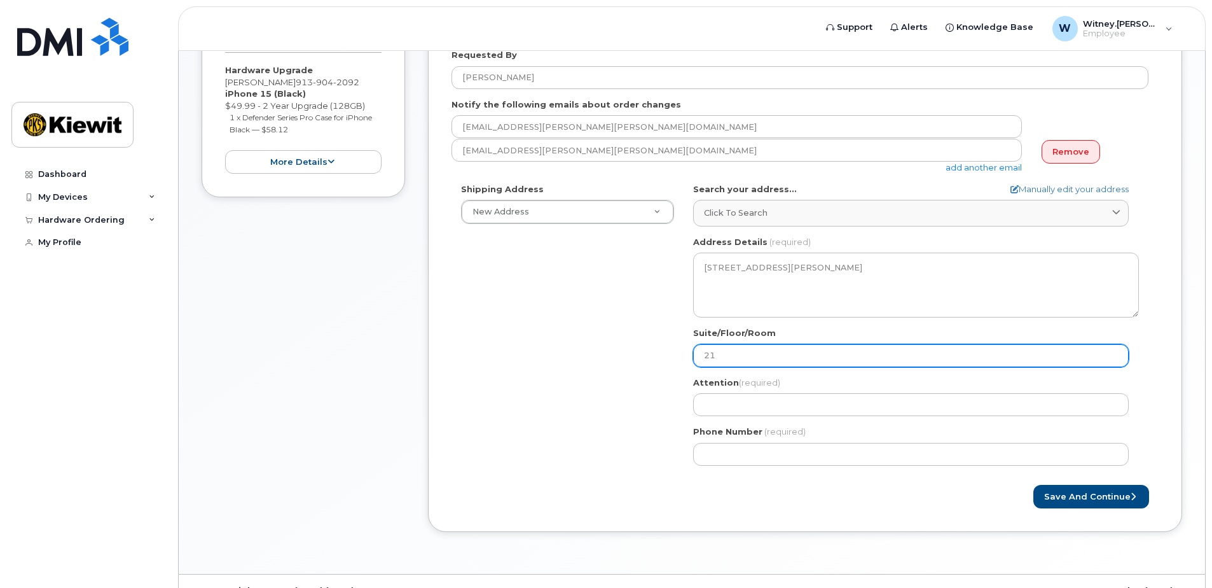
select select
type input "21A"
select select
type input "21A."
select select
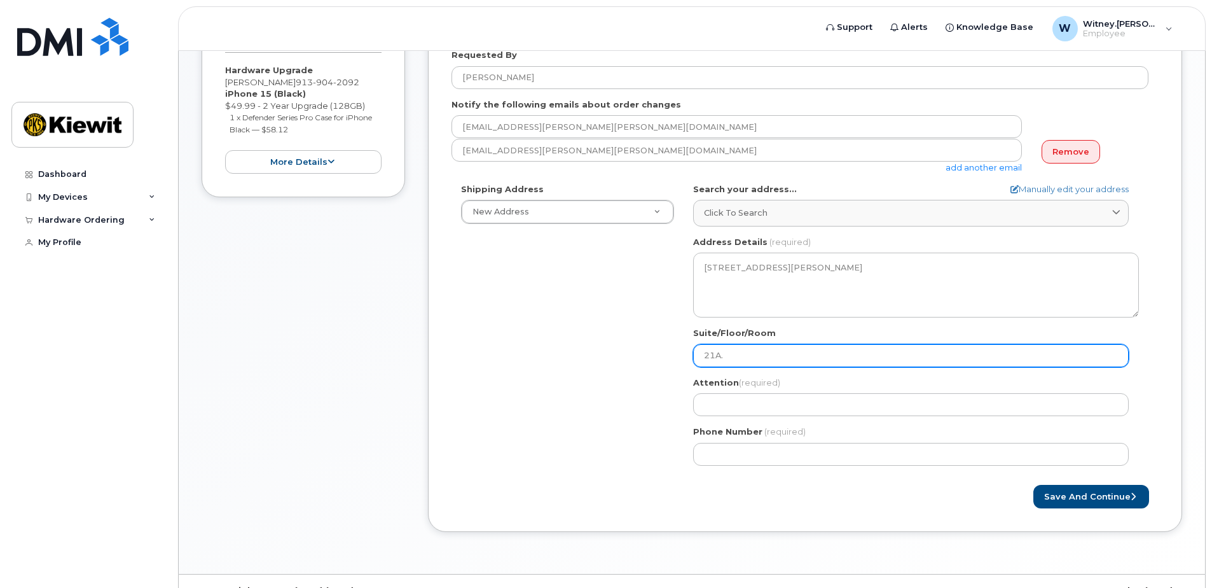
type input "21A.1"
select select
type input "21A.10"
select select
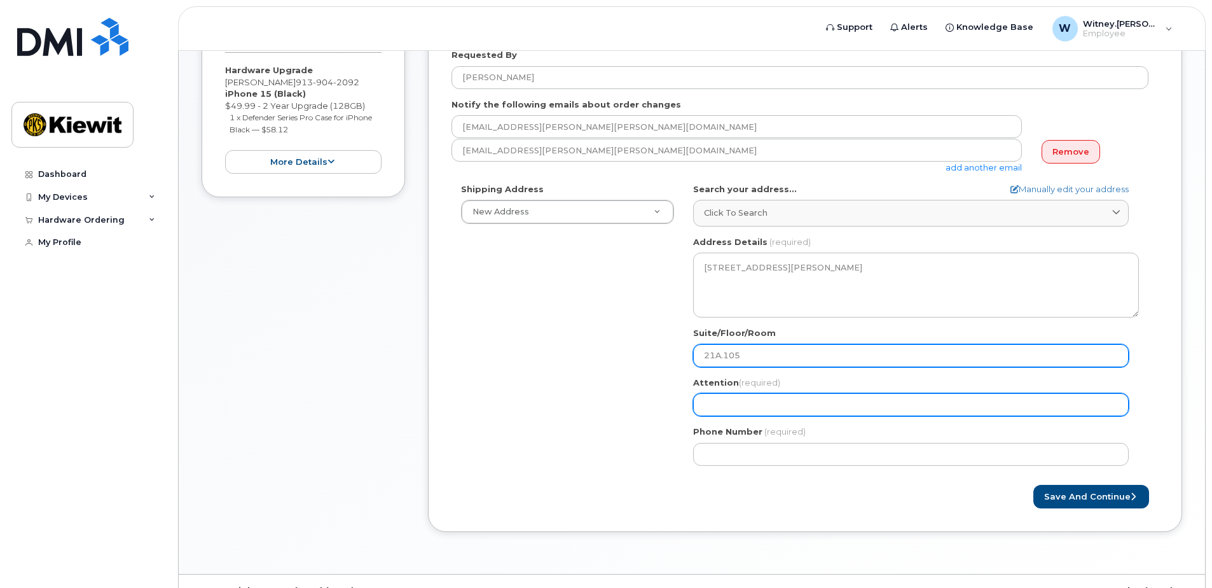
type input "21A.105"
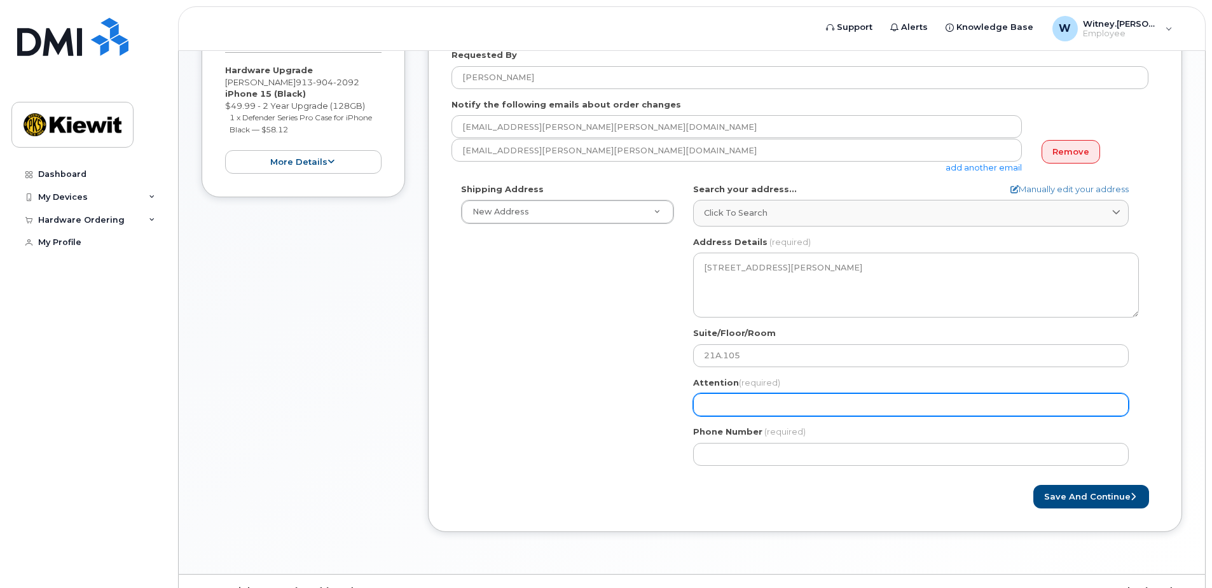
click at [763, 406] on input "Attention (required)" at bounding box center [911, 404] width 436 height 23
select select
type input "W"
select select
type input "Wi"
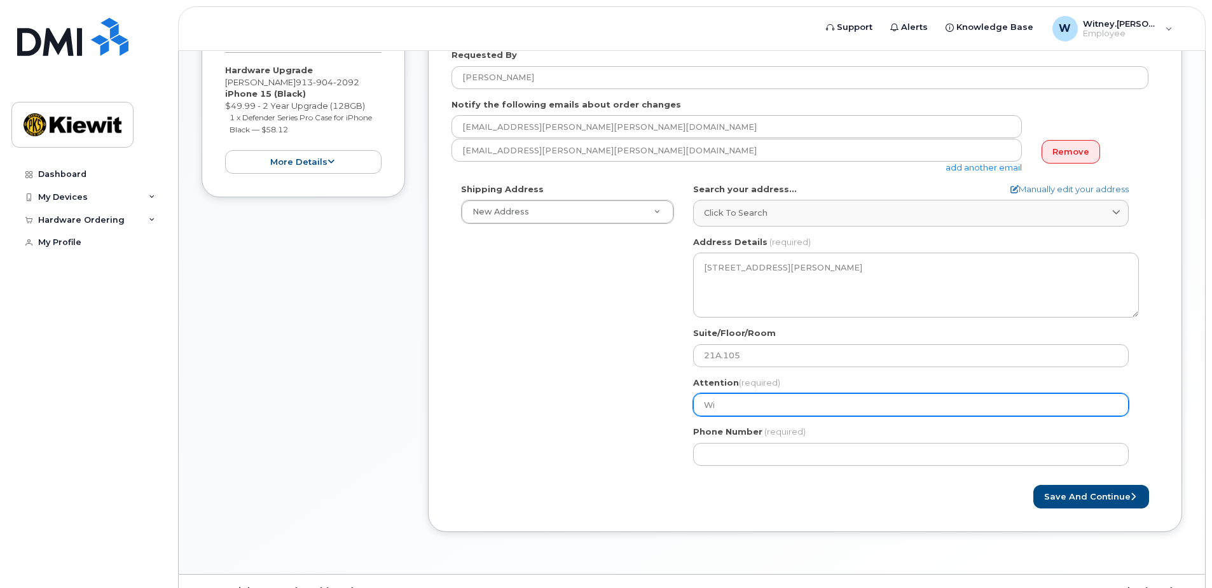
select select
type input "Witn"
select select
type input "Witne"
select select
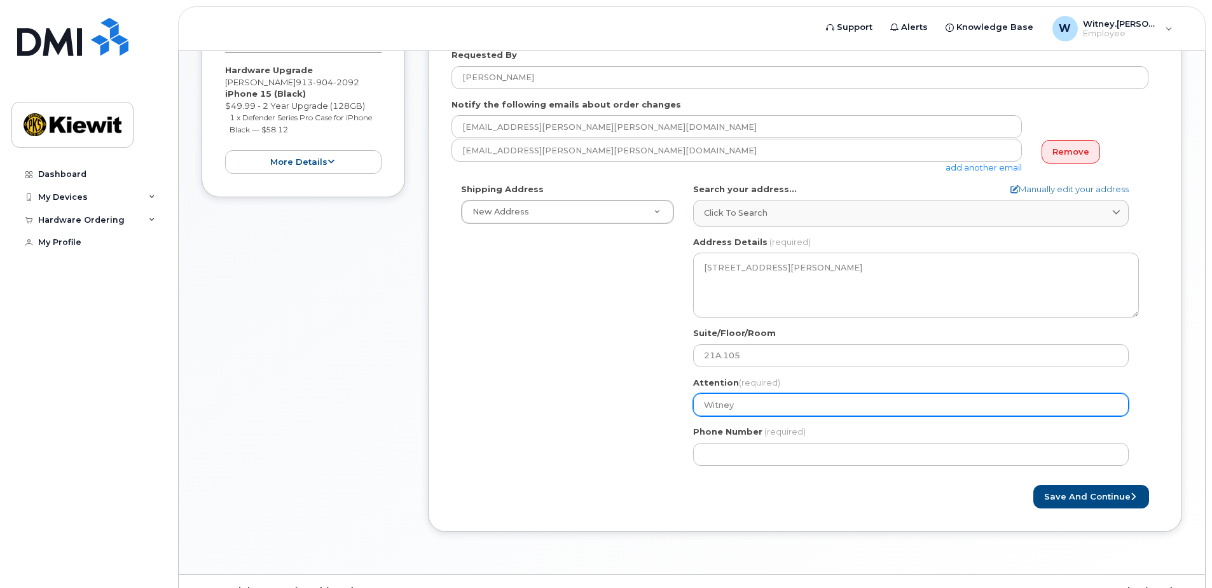
type input "Witney"
select select
type input "Witney J"
select select
type input "Witney Jo"
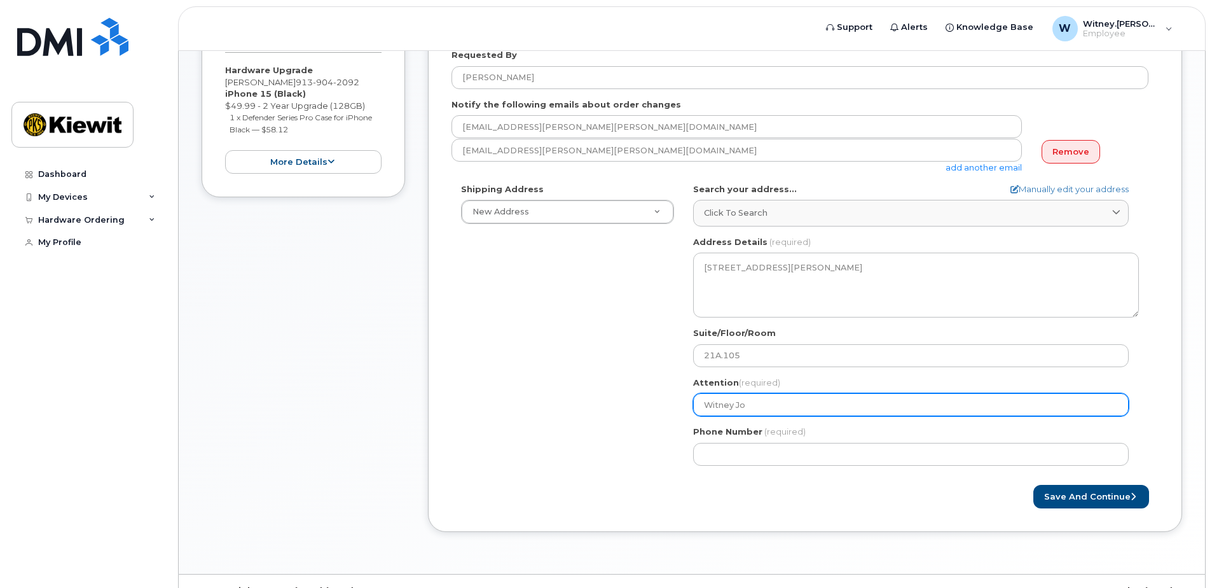
select select
type input "Witney Joh"
select select
type input "Witney John"
select select
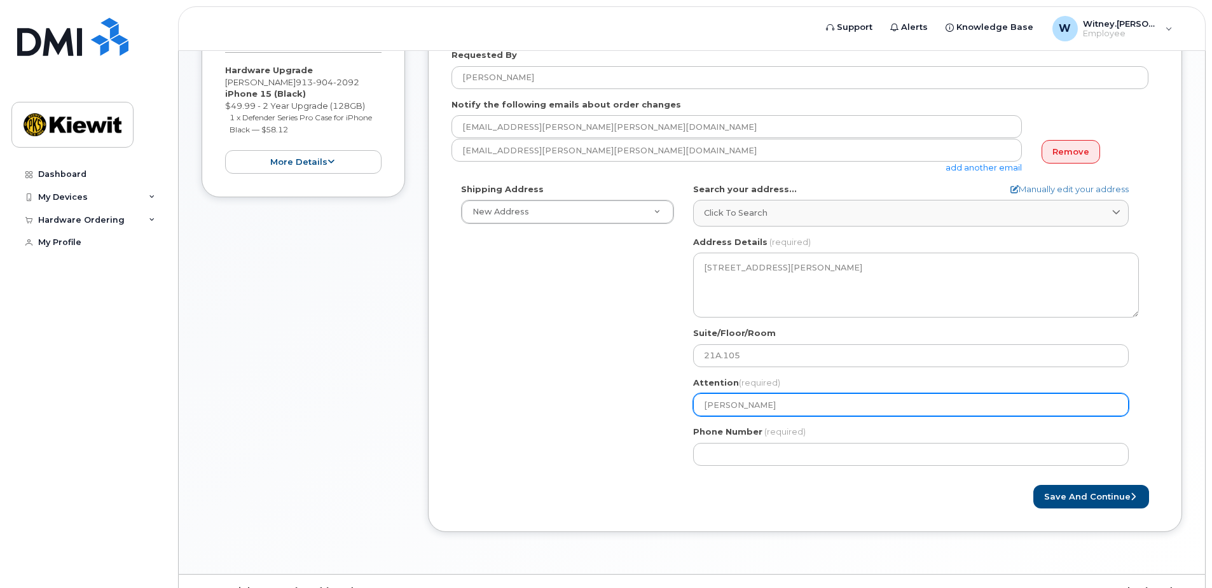
type input "Witney Johns"
select select
type input "Witney Johnso"
select select
type input "[PERSON_NAME]"
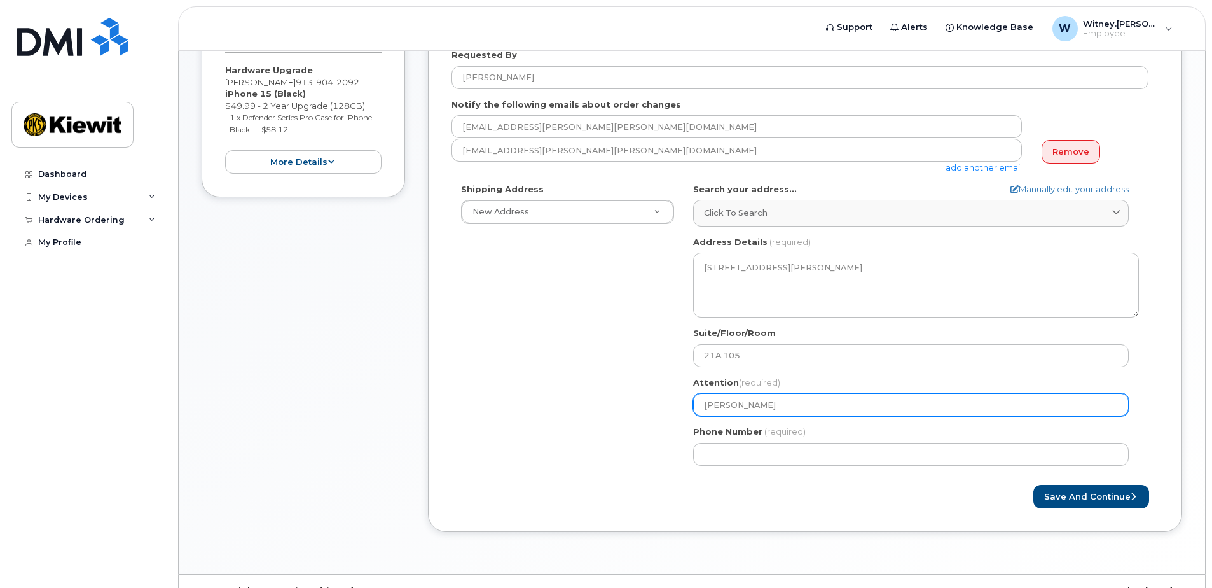
select select
type input "Witney Johnson ("
select select
type input "Witney Johnson (H"
select select
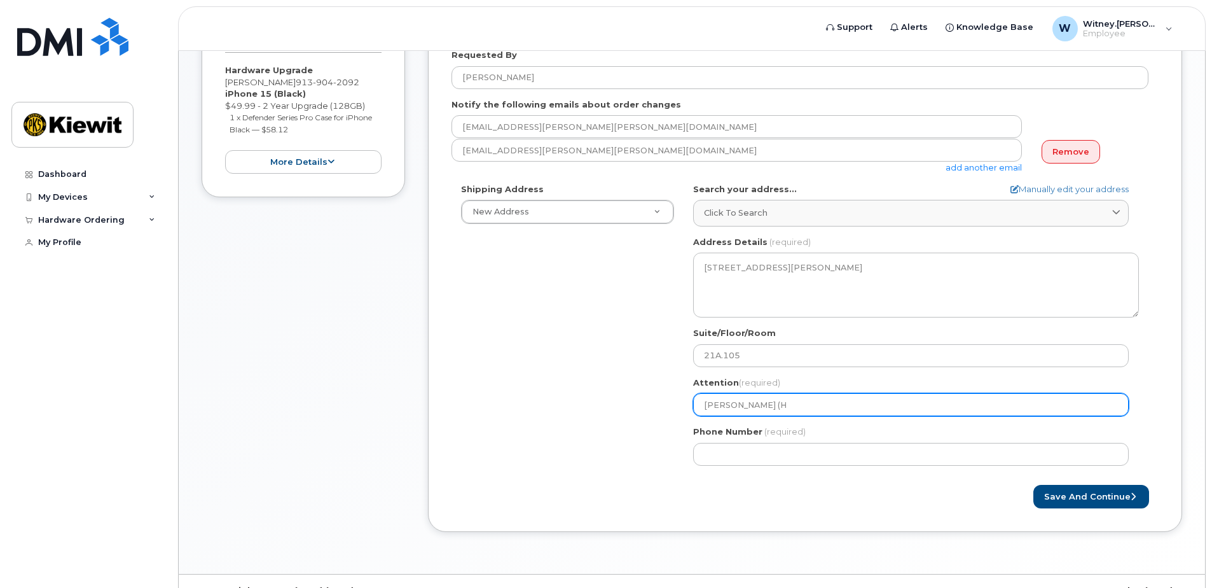
type input "Witney Johnson (HR"
select select
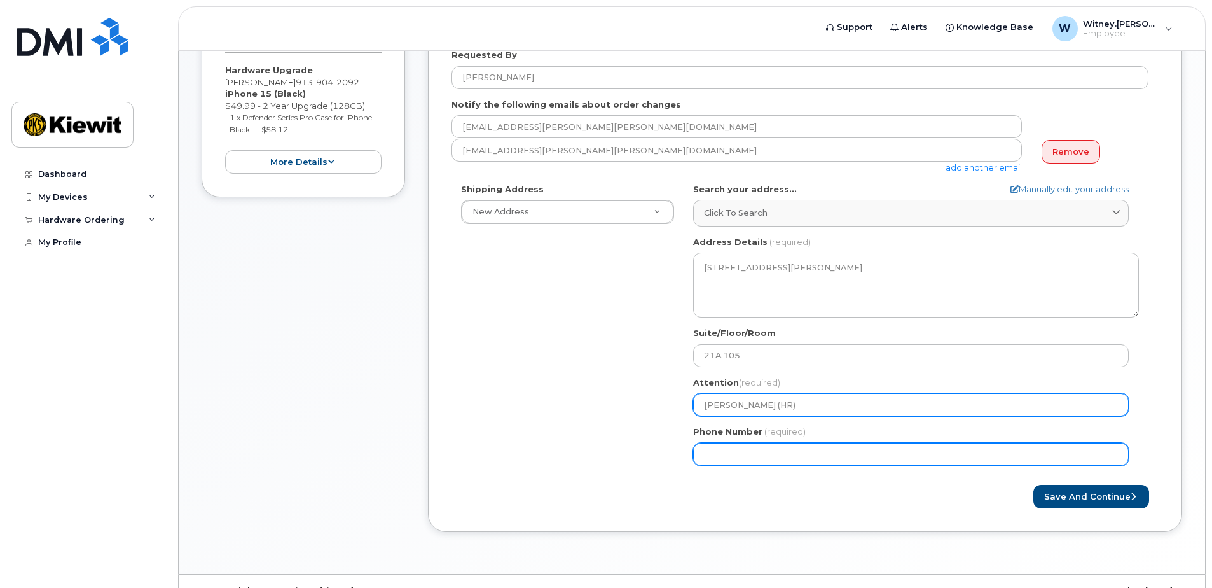
type input "Witney Johnson (HR)"
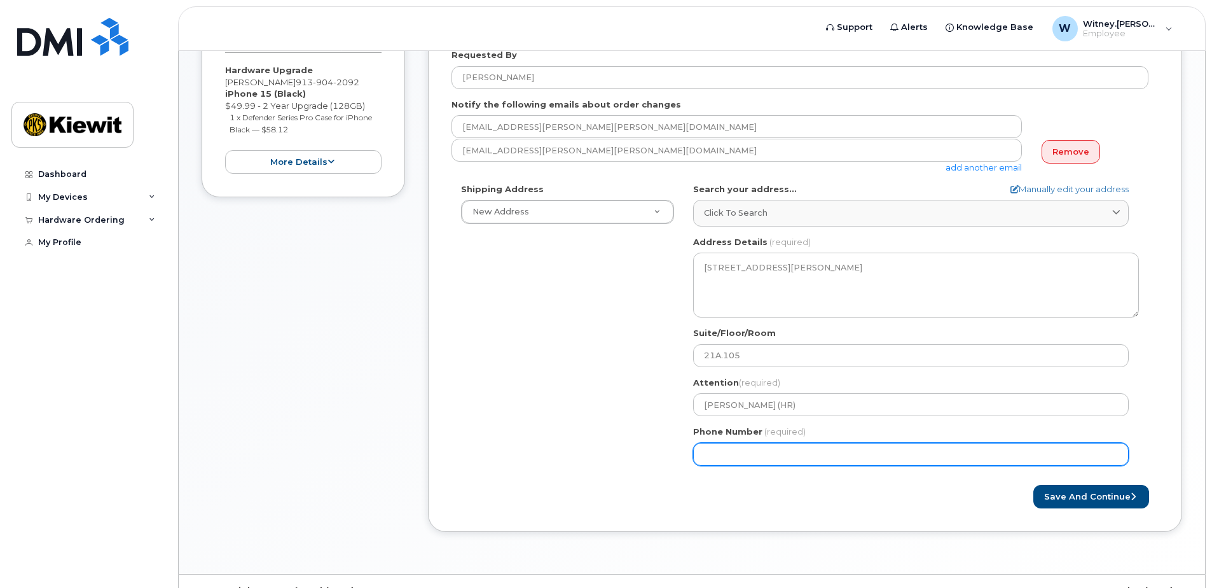
click at [766, 448] on input "Phone Number" at bounding box center [911, 454] width 436 height 23
type input "8168253162"
type input "9727 N Flora Ave."
select select
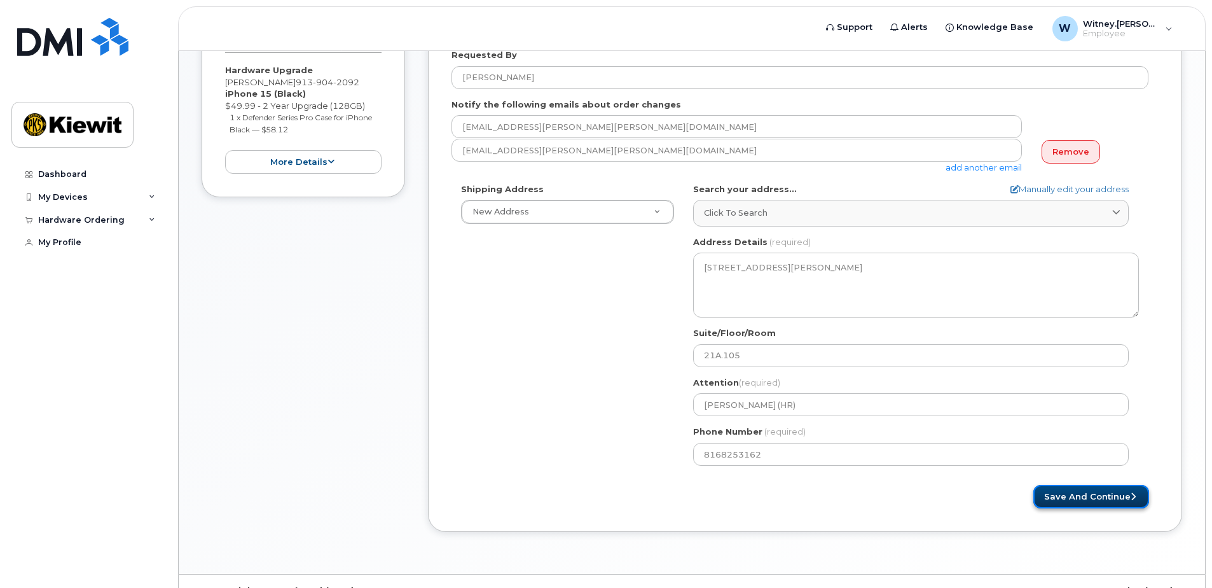
click at [1083, 496] on button "Save and Continue" at bounding box center [1092, 497] width 116 height 24
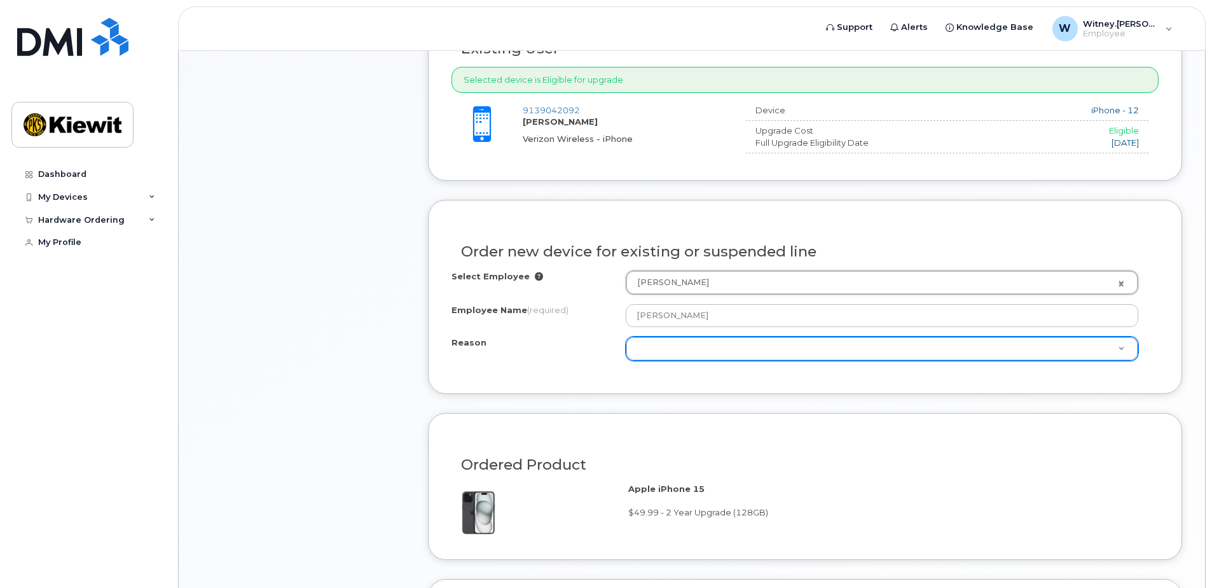
scroll to position [509, 0]
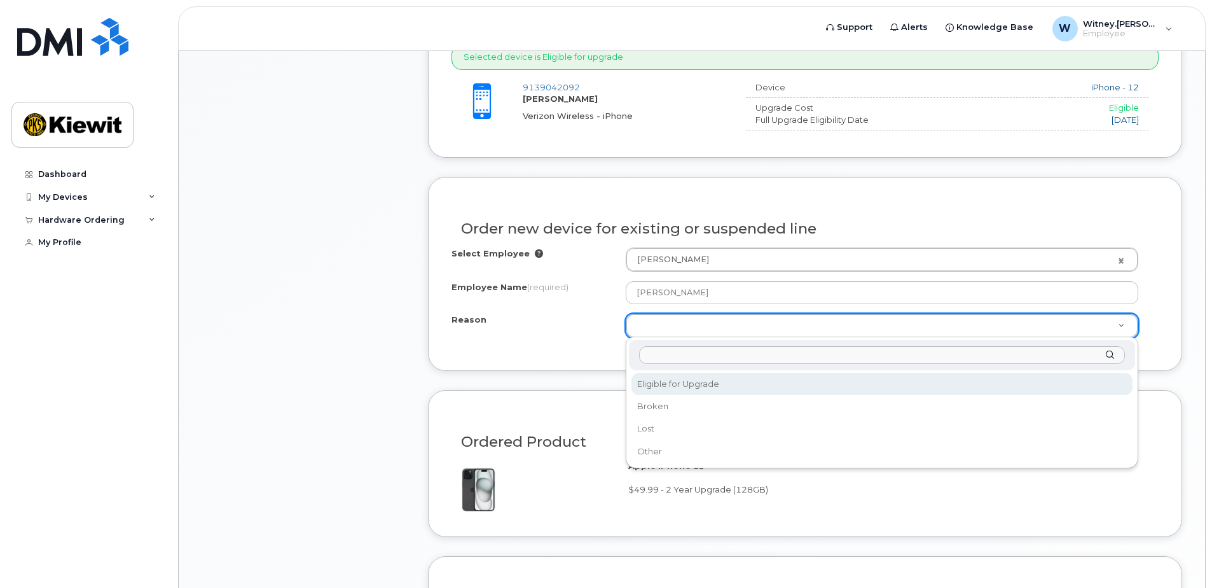
drag, startPoint x: 700, startPoint y: 333, endPoint x: 700, endPoint y: 326, distance: 7.0
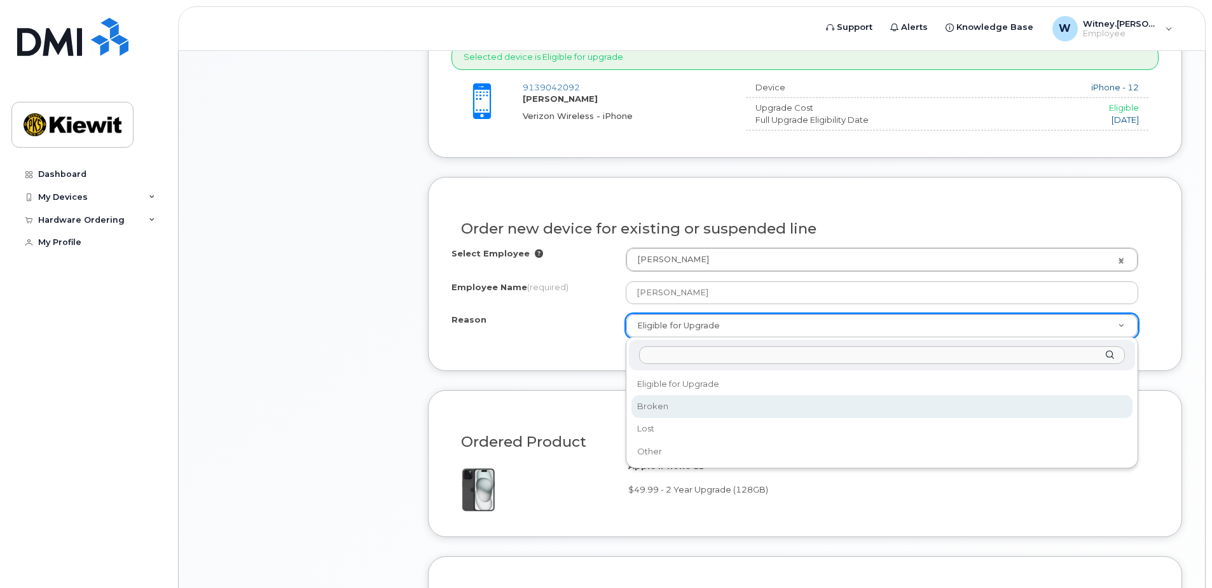
select select "broken"
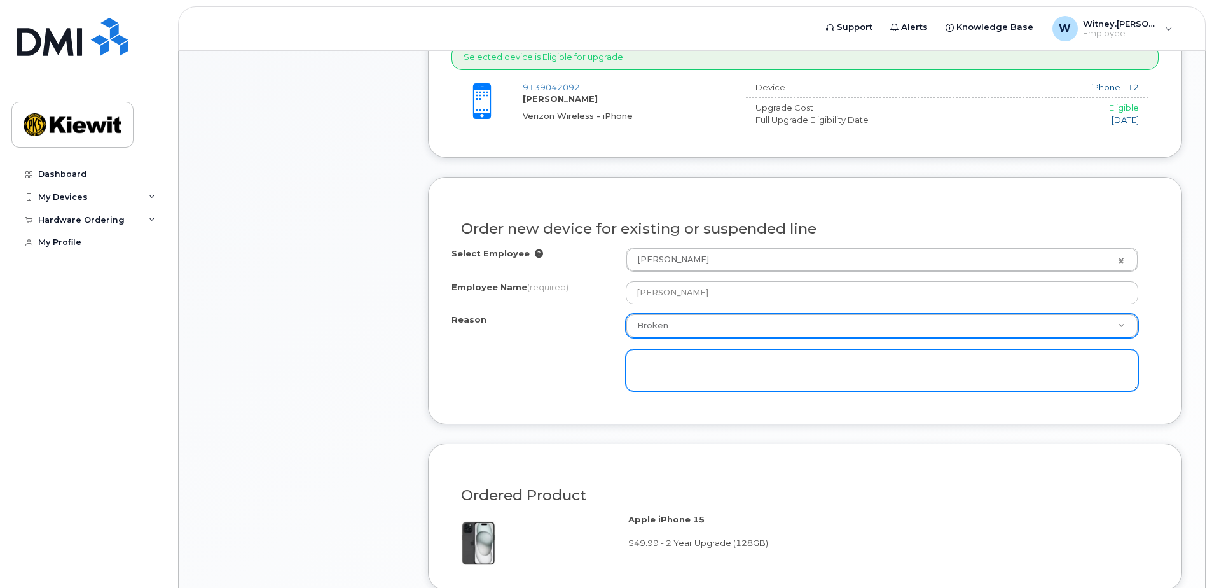
click at [673, 378] on textarea at bounding box center [882, 370] width 513 height 42
type textarea "P"
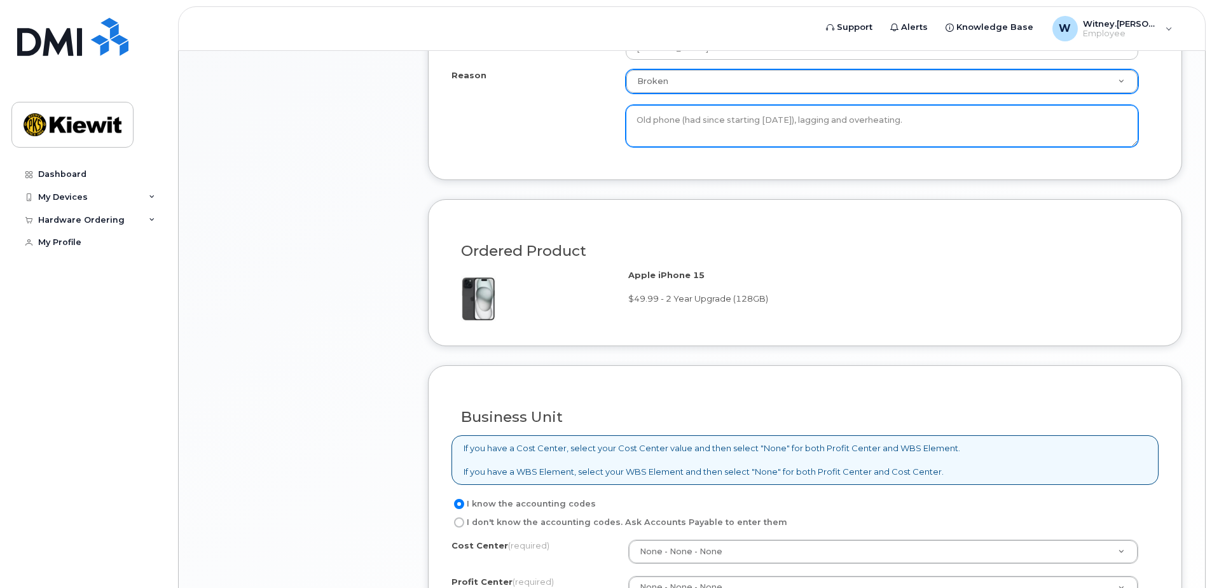
scroll to position [827, 0]
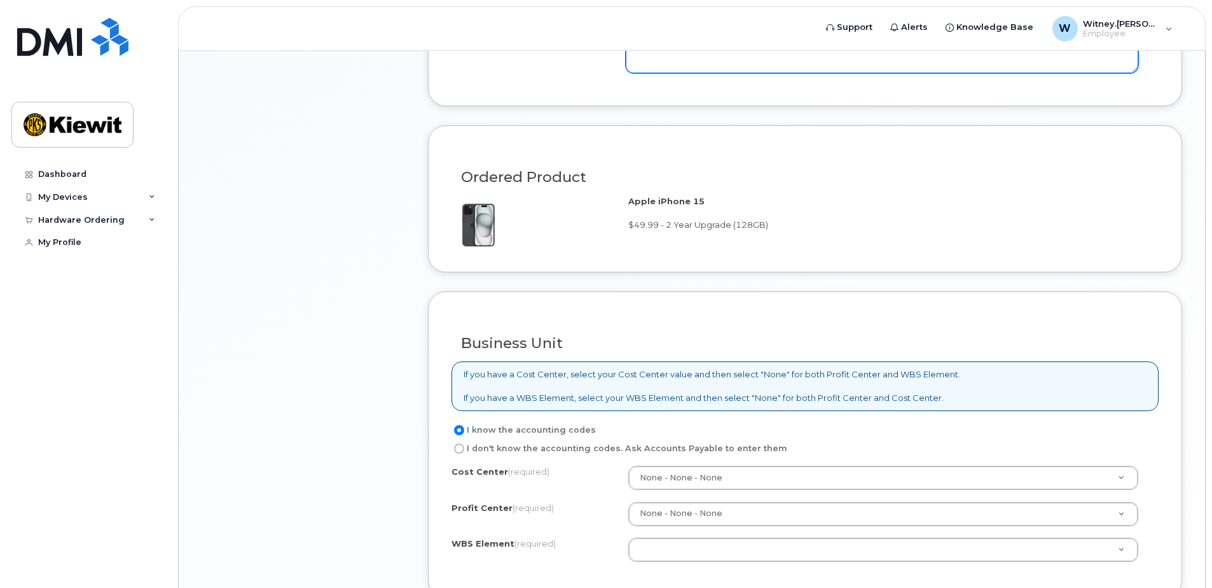
type textarea "Old phone (had since starting Aug 2021), lagging and overheating."
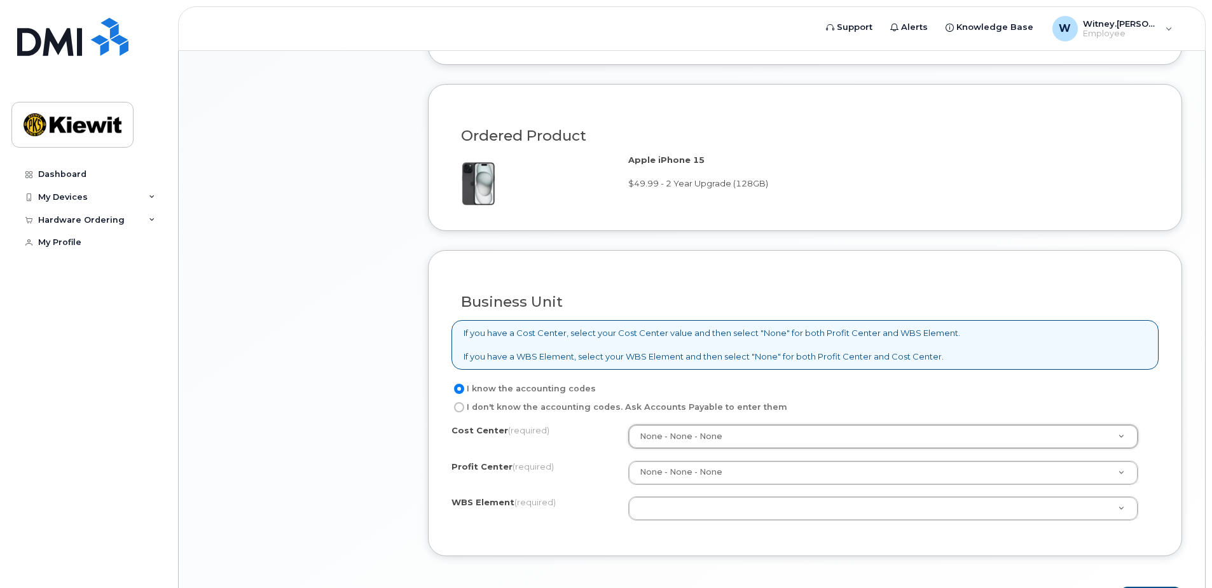
scroll to position [891, 0]
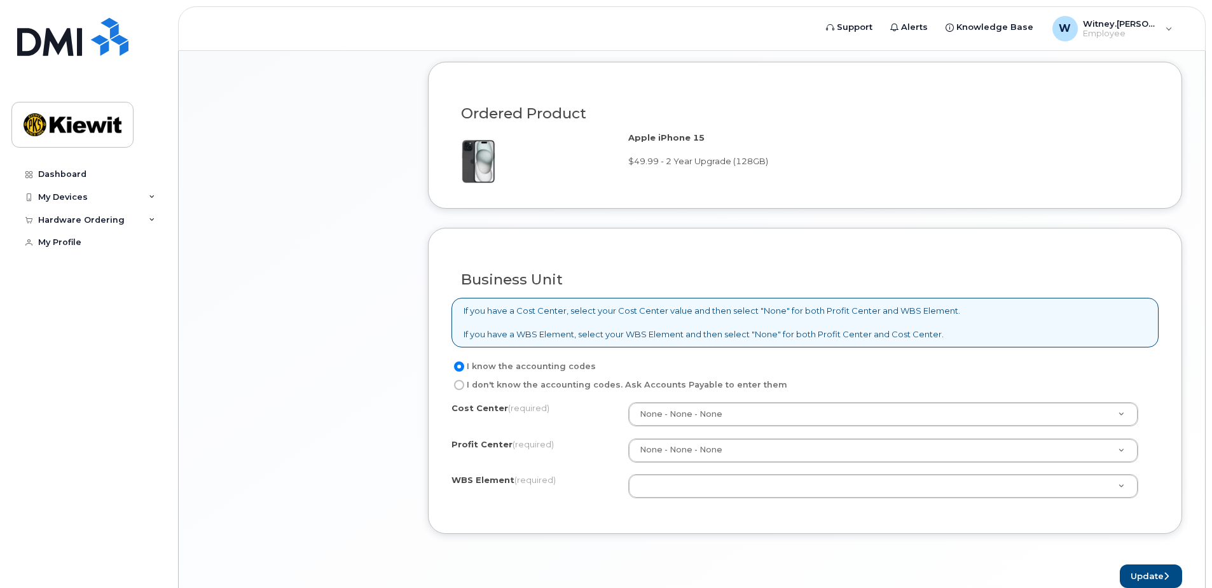
click at [494, 383] on label "I don't know the accounting codes. Ask Accounts Payable to enter them" at bounding box center [620, 384] width 336 height 15
click at [464, 383] on input "I don't know the accounting codes. Ask Accounts Payable to enter them" at bounding box center [459, 385] width 10 height 10
radio input "true"
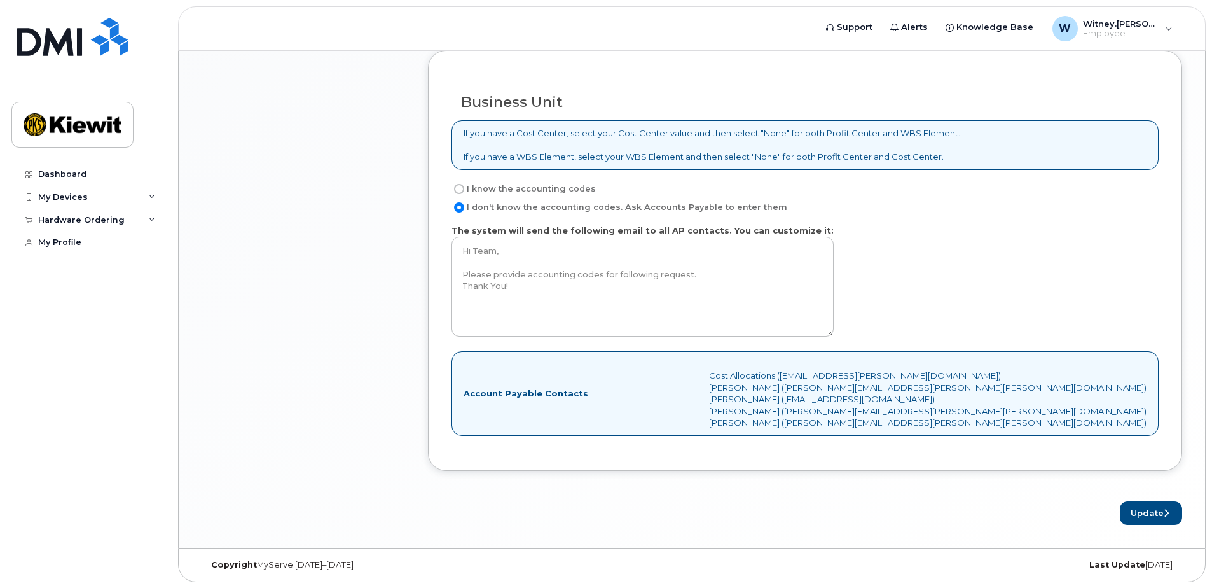
scroll to position [1069, 0]
click at [1140, 515] on button "Update" at bounding box center [1151, 513] width 62 height 24
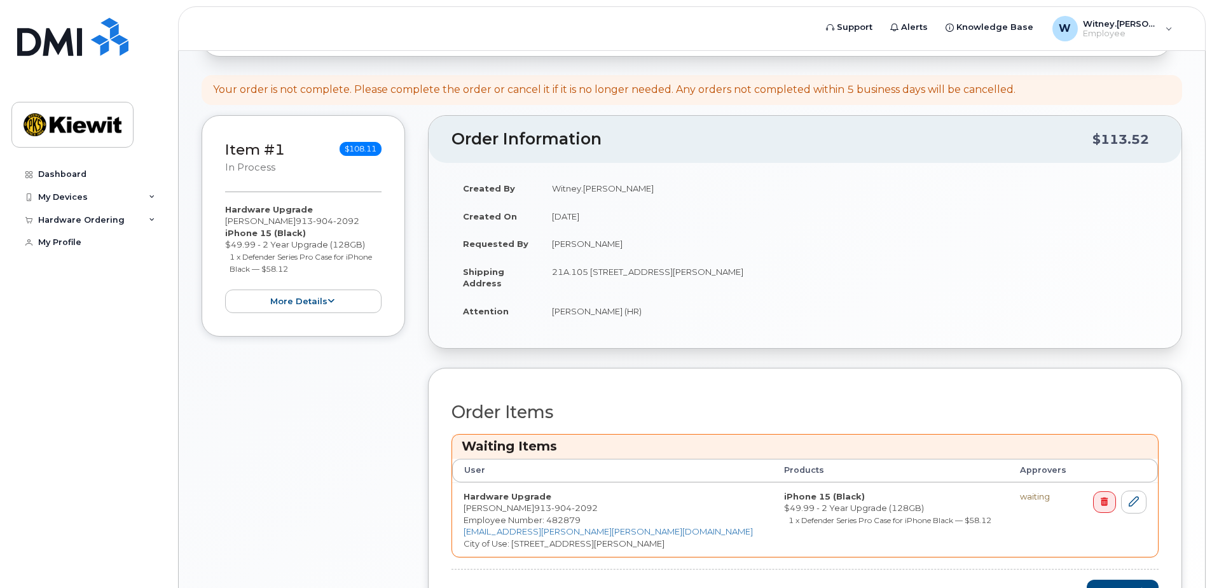
scroll to position [191, 0]
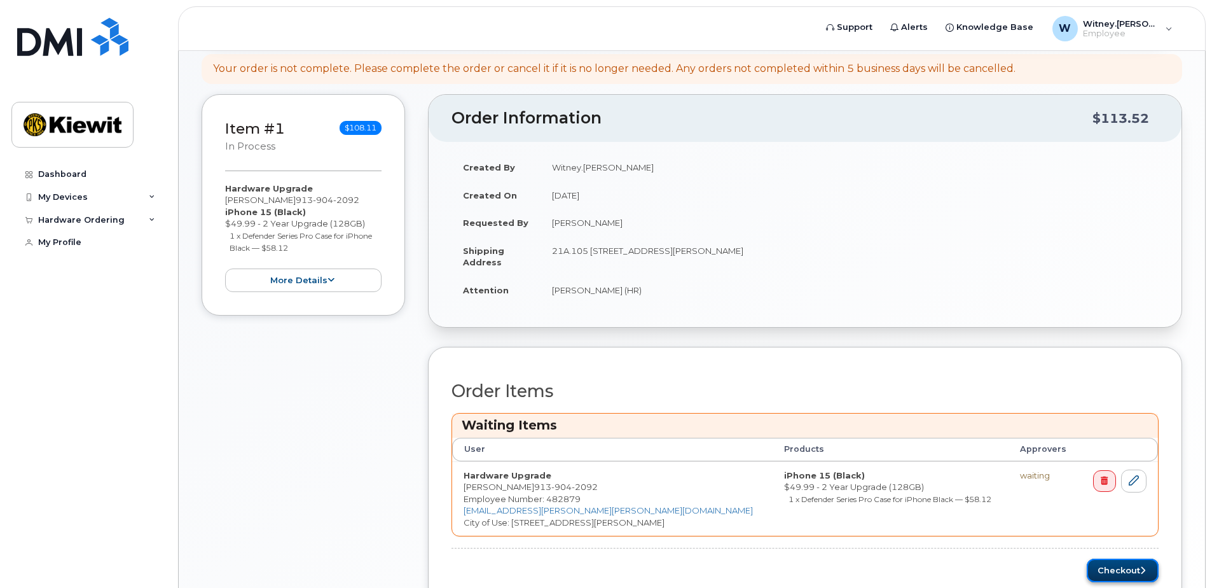
click at [1114, 569] on button "Checkout" at bounding box center [1123, 570] width 72 height 24
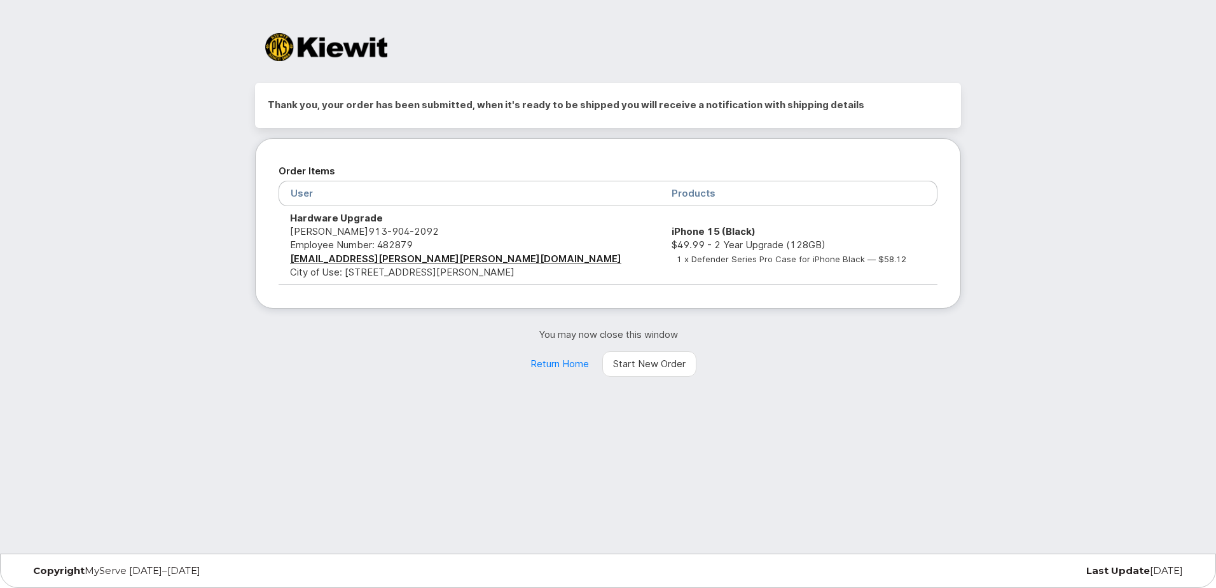
click at [508, 403] on div "Thank you, your order has been submitted, when it's ready to be shipped you wil…" at bounding box center [608, 276] width 1216 height 553
click at [499, 436] on div "Thank you, your order has been submitted, when it's ready to be shipped you wil…" at bounding box center [608, 276] width 1216 height 553
click at [501, 445] on div "Thank you, your order has been submitted, when it's ready to be shipped you wil…" at bounding box center [608, 276] width 1216 height 553
drag, startPoint x: 476, startPoint y: 343, endPoint x: 483, endPoint y: 331, distance: 14.5
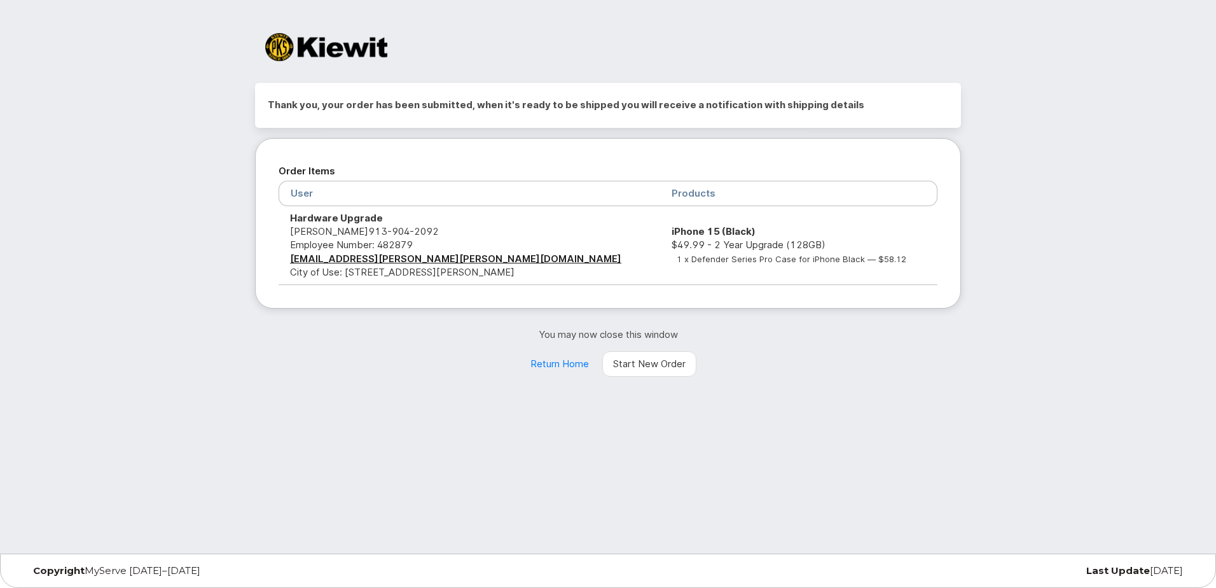
click at [482, 333] on div "You may now close this window Return Home Start New Order" at bounding box center [608, 352] width 706 height 49
drag, startPoint x: 753, startPoint y: 269, endPoint x: 871, endPoint y: 286, distance: 119.5
click at [759, 268] on td "iPhone 15 (Black) $49.99 - 2 Year Upgrade (128GB) 1 x Defender Series Pro Case …" at bounding box center [798, 245] width 277 height 79
click at [340, 322] on div "Thank you, your order has been submitted, when it's ready to be shipped you wil…" at bounding box center [608, 230] width 706 height 294
click at [339, 322] on div "Thank you, your order has been submitted, when it's ready to be shipped you wil…" at bounding box center [608, 230] width 706 height 294
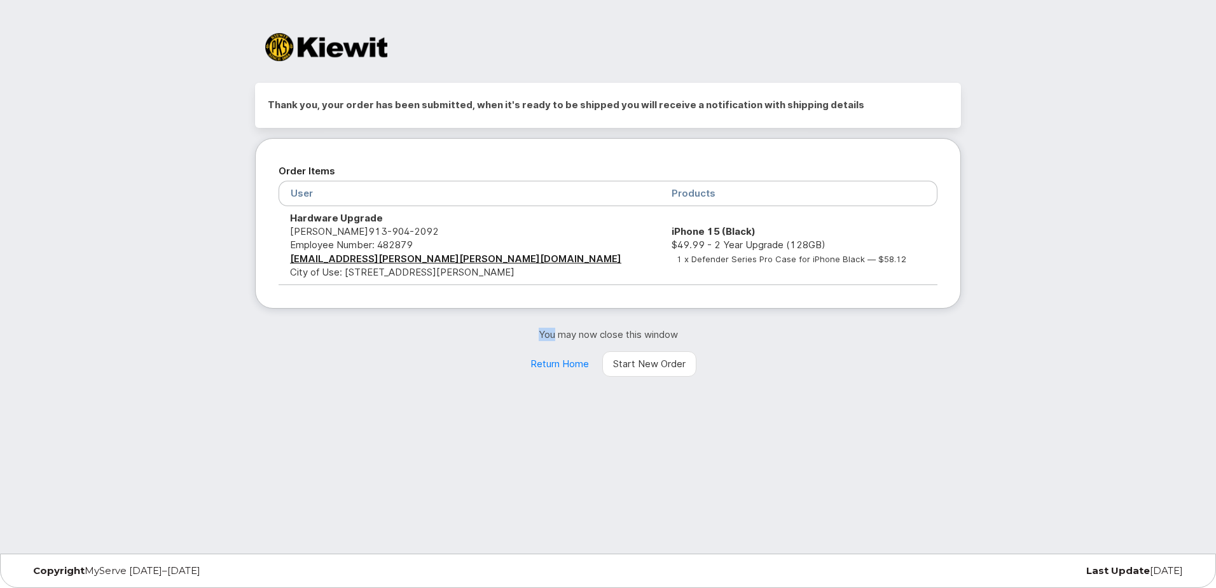
click at [338, 322] on div "Thank you, your order has been submitted, when it's ready to be shipped you wil…" at bounding box center [608, 230] width 706 height 294
drag, startPoint x: 338, startPoint y: 322, endPoint x: 324, endPoint y: 336, distance: 19.8
click at [324, 336] on p "You may now close this window" at bounding box center [608, 334] width 706 height 13
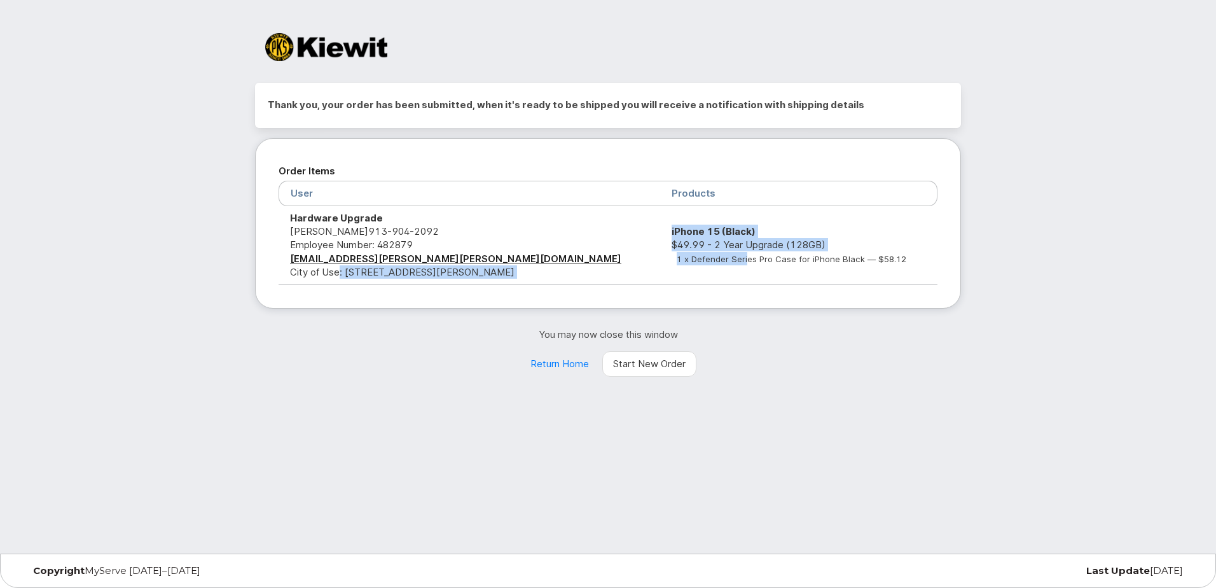
drag, startPoint x: 335, startPoint y: 277, endPoint x: 637, endPoint y: 285, distance: 301.6
click at [637, 284] on tr "Hardware Upgrade Witney Johnson 913 904 2092 Employee Number: 482879 WITNEY.JOH…" at bounding box center [608, 245] width 659 height 79
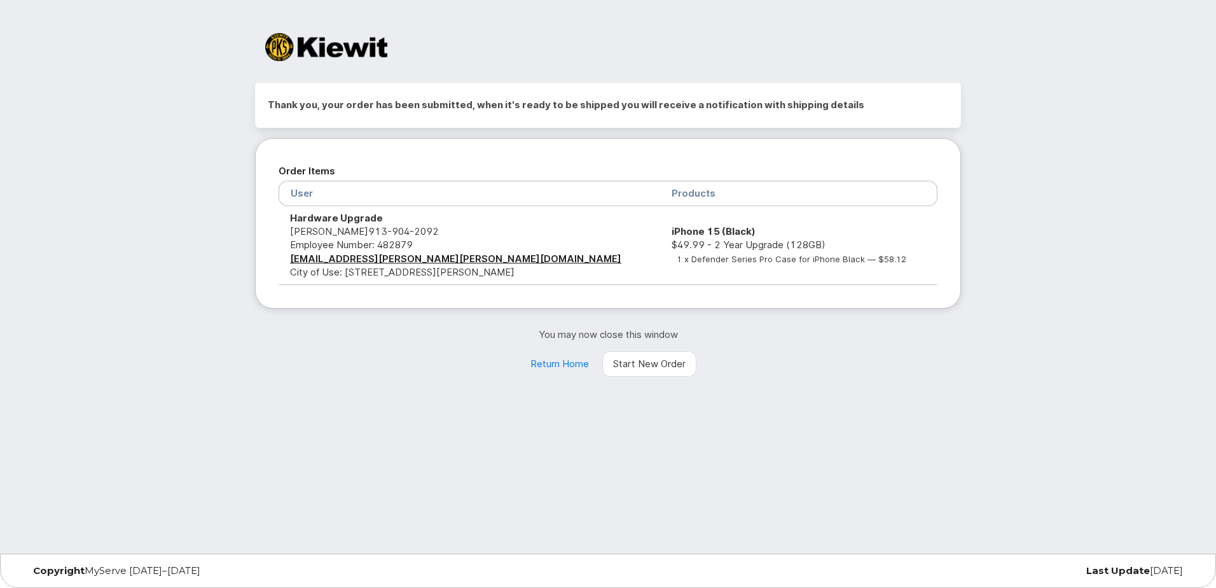
click at [637, 285] on div "Order Items User Products Hardware Upgrade Witney Johnson 913 904 2092 Employee…" at bounding box center [608, 223] width 706 height 170
click at [387, 95] on h2 "Thank you, your order has been submitted, when it's ready to be shipped you wil…" at bounding box center [608, 104] width 681 height 19
click at [386, 99] on h2 "Thank you, your order has been submitted, when it's ready to be shipped you wil…" at bounding box center [608, 104] width 681 height 19
click at [613, 117] on div "Thank you, your order has been submitted, when it's ready to be shipped you wil…" at bounding box center [608, 105] width 706 height 45
drag, startPoint x: 608, startPoint y: 111, endPoint x: 530, endPoint y: 77, distance: 85.2
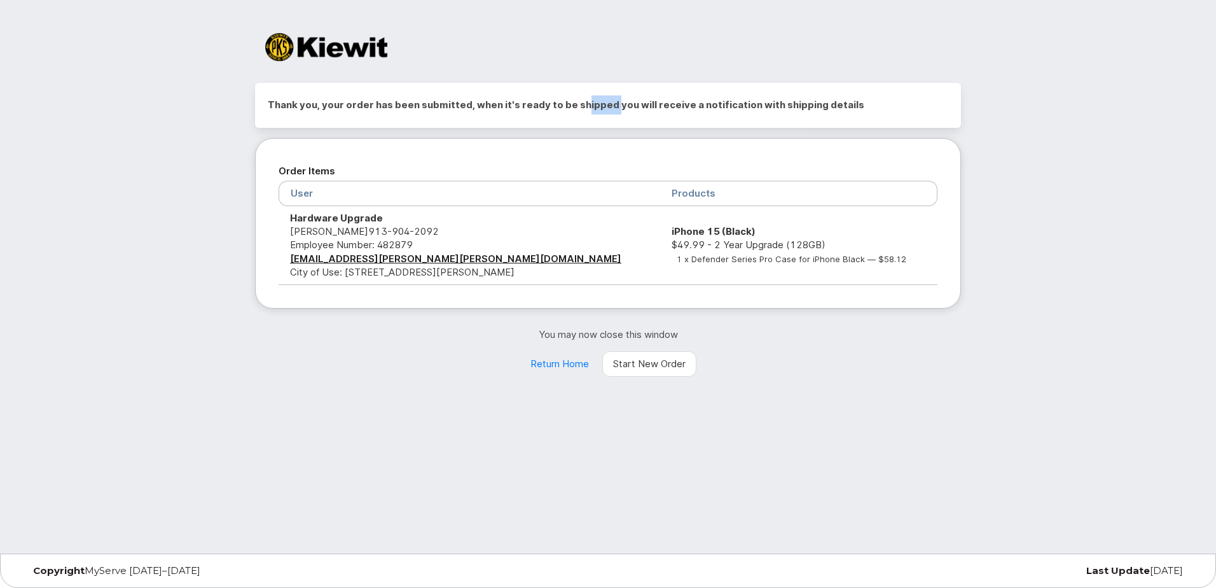
click at [541, 81] on div "Thank you, your order has been submitted, when it's ready to be shipped you wil…" at bounding box center [608, 200] width 744 height 354
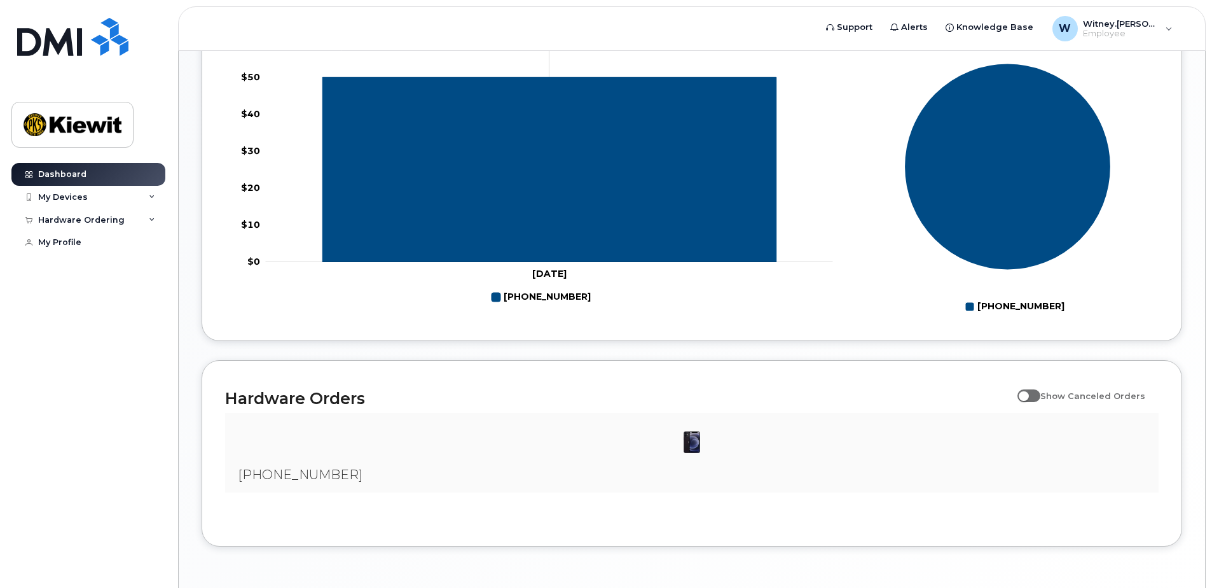
scroll to position [519, 0]
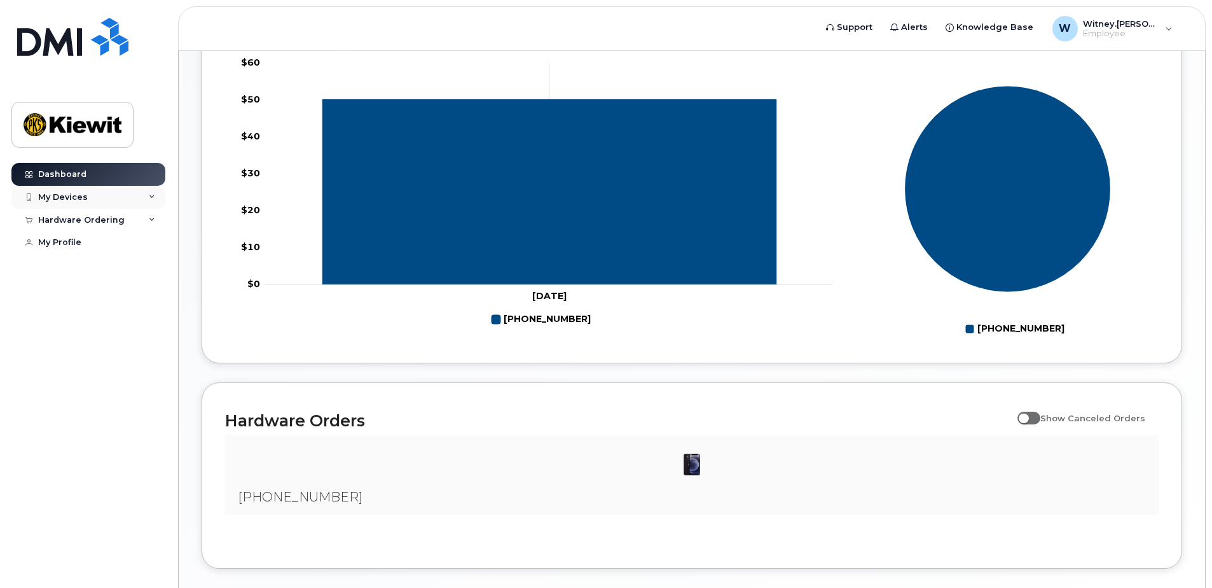
click at [98, 200] on div "My Devices" at bounding box center [88, 197] width 154 height 23
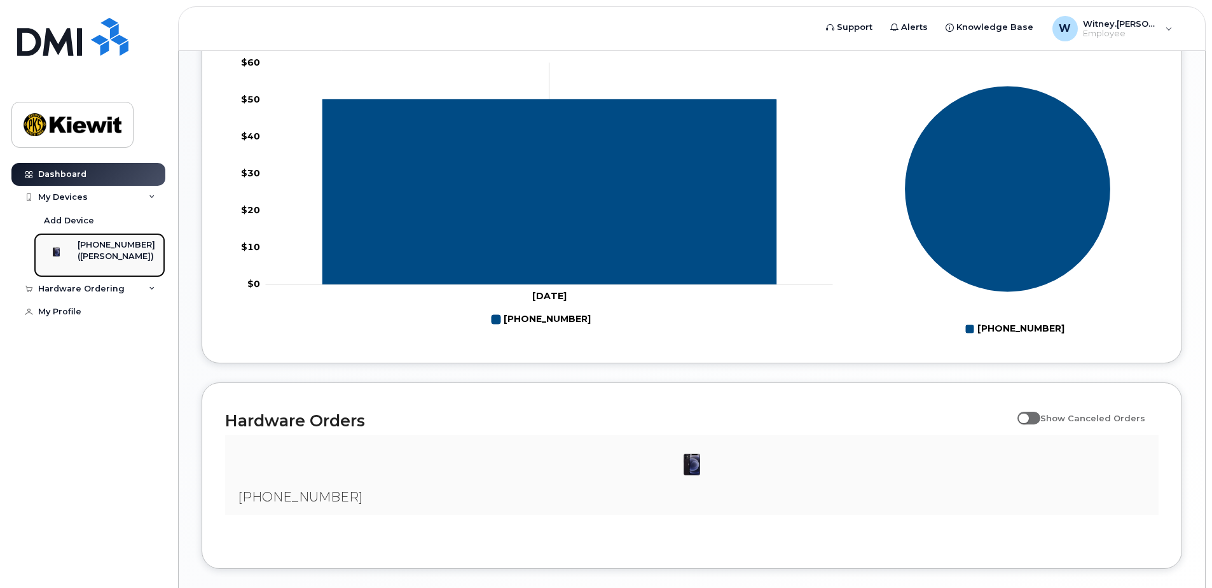
drag, startPoint x: 96, startPoint y: 244, endPoint x: 106, endPoint y: 250, distance: 12.0
click at [97, 245] on div "[PHONE_NUMBER]" at bounding box center [117, 244] width 78 height 11
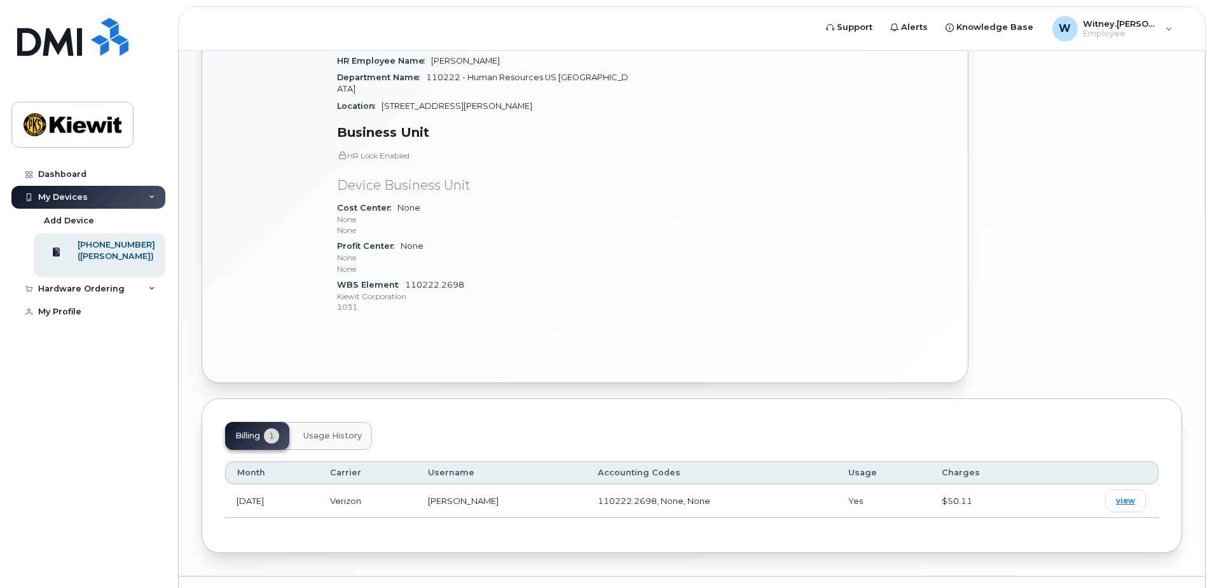
scroll to position [333, 0]
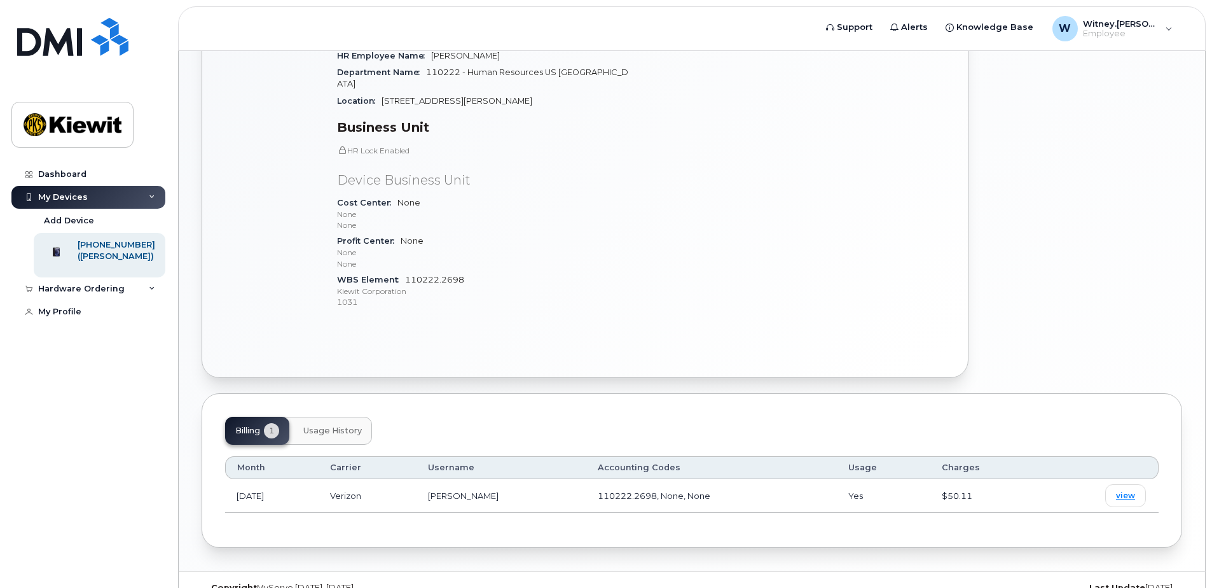
click at [348, 417] on button "Usage History" at bounding box center [332, 431] width 79 height 28
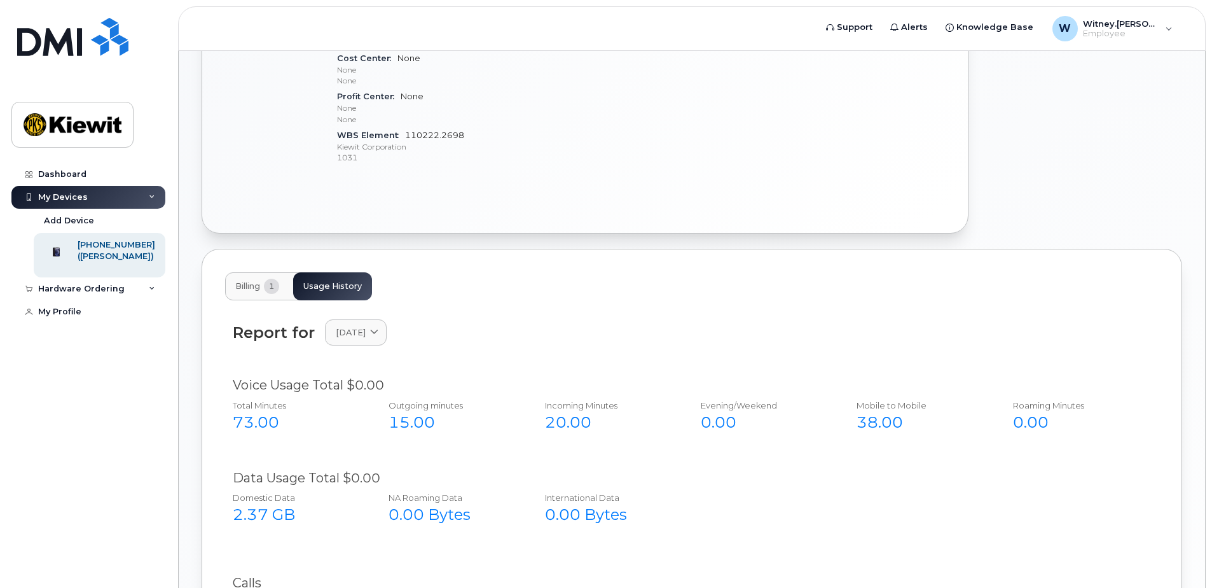
scroll to position [476, 0]
click at [668, 342] on div "Report for [DATE] [DATE]" at bounding box center [692, 340] width 934 height 57
click at [878, 320] on div "Report for [DATE] [DATE]" at bounding box center [692, 333] width 919 height 26
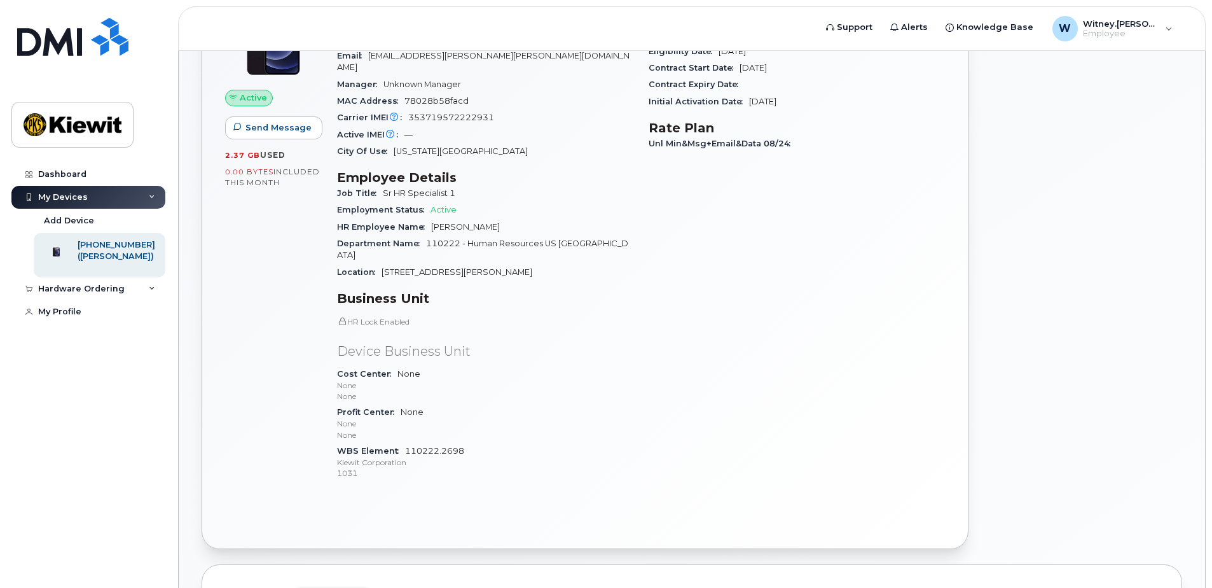
scroll to position [0, 0]
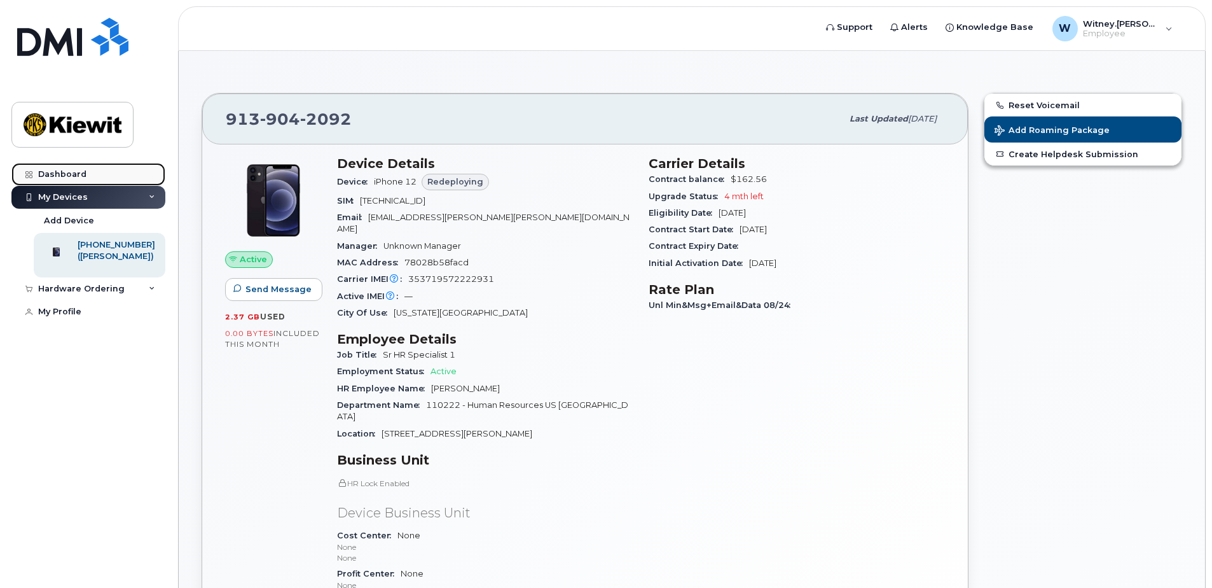
drag, startPoint x: 78, startPoint y: 166, endPoint x: 83, endPoint y: 174, distance: 8.8
click at [78, 166] on link "Dashboard" at bounding box center [88, 174] width 154 height 23
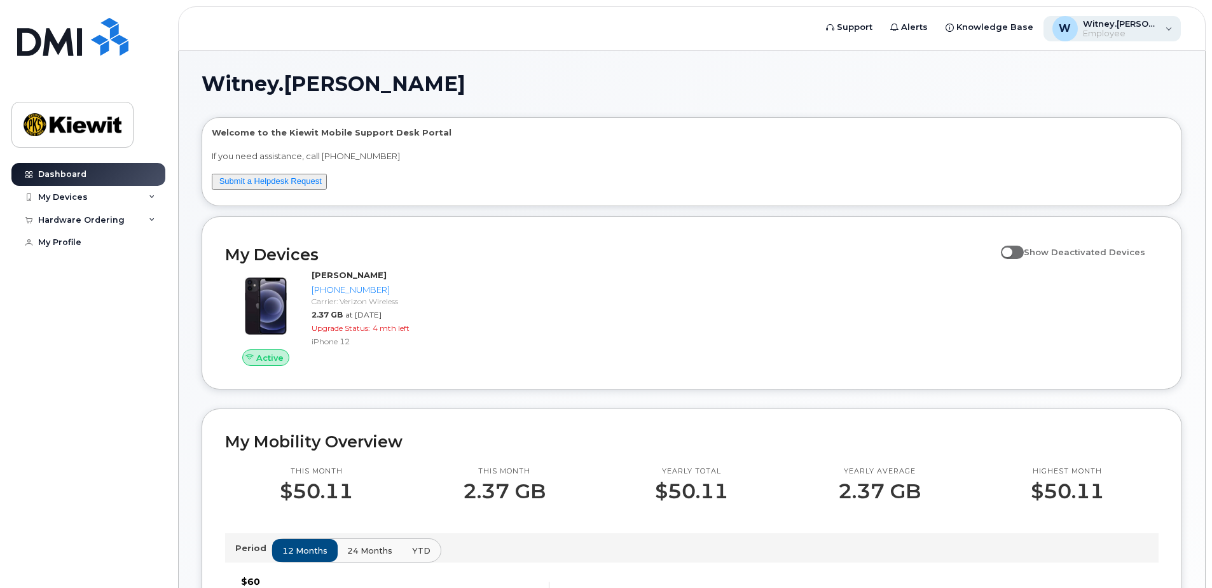
click at [1087, 29] on div "Witney.[PERSON_NAME] Employee" at bounding box center [1118, 28] width 81 height 20
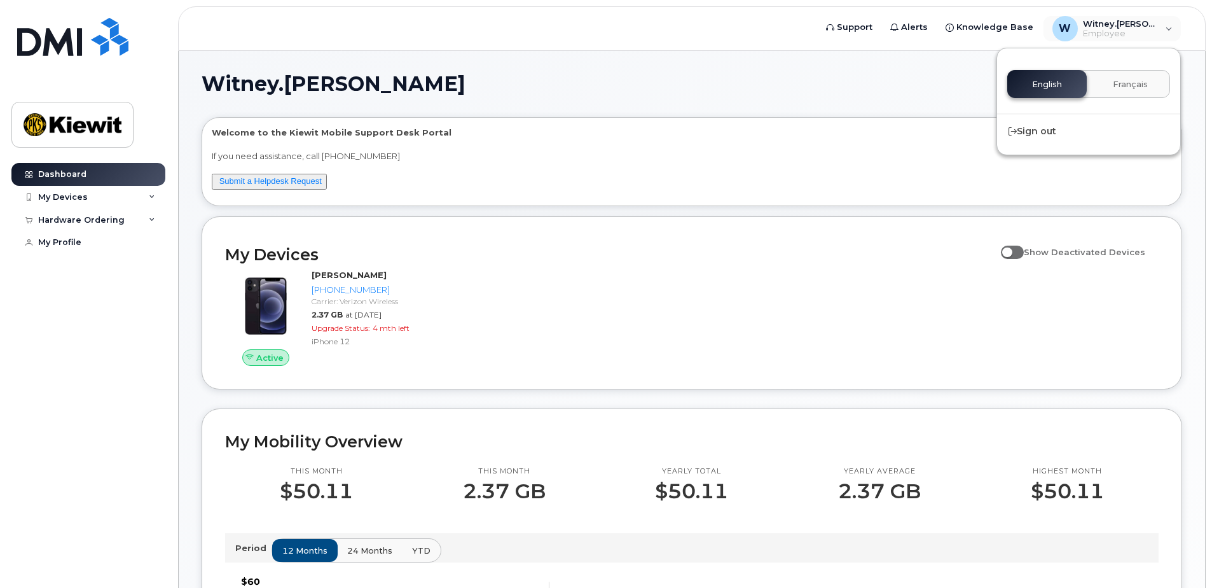
click at [924, 141] on div "Welcome to the [PERSON_NAME] Mobile Support Desk Portal If you need assistance,…" at bounding box center [692, 164] width 960 height 74
click at [90, 191] on div "My Devices" at bounding box center [88, 197] width 154 height 23
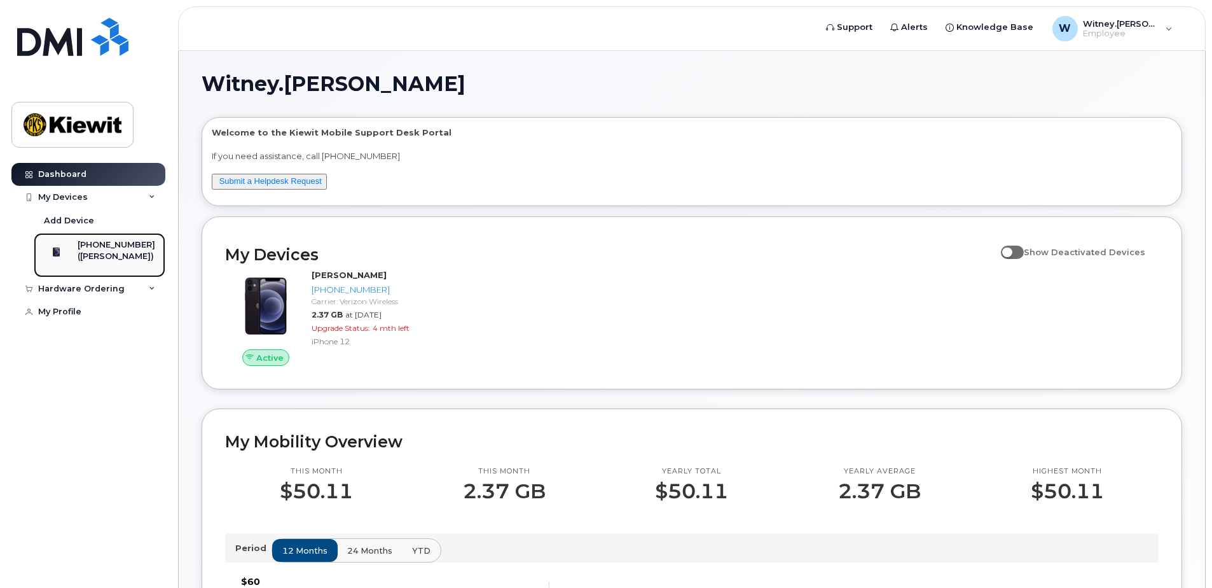
click at [109, 251] on div "([PERSON_NAME])" at bounding box center [117, 256] width 78 height 11
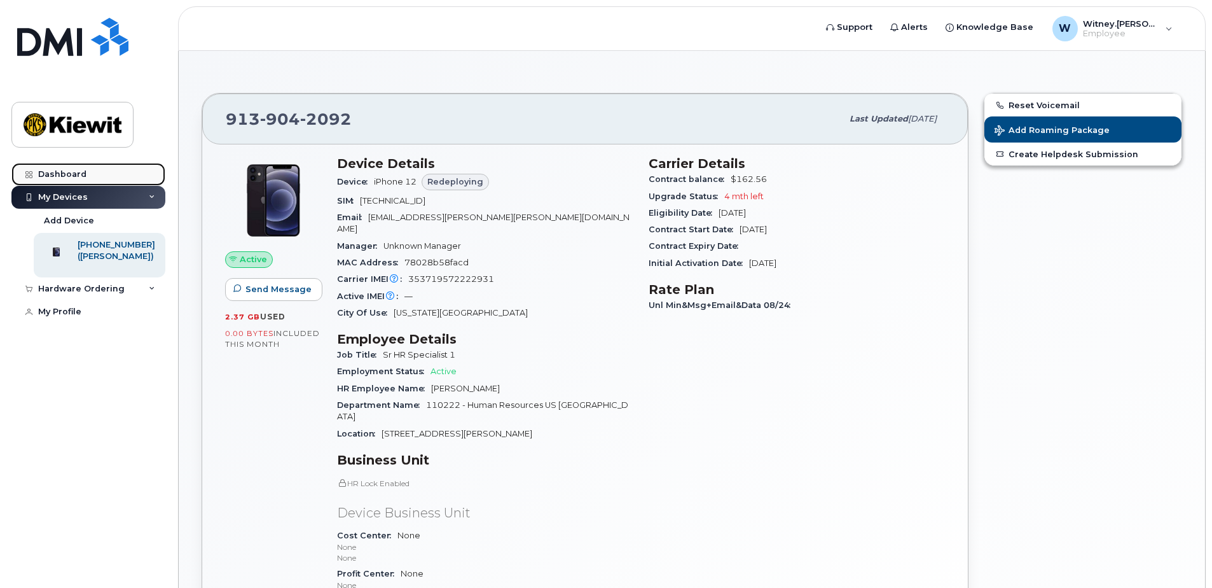
click at [62, 171] on div "Dashboard" at bounding box center [62, 174] width 48 height 10
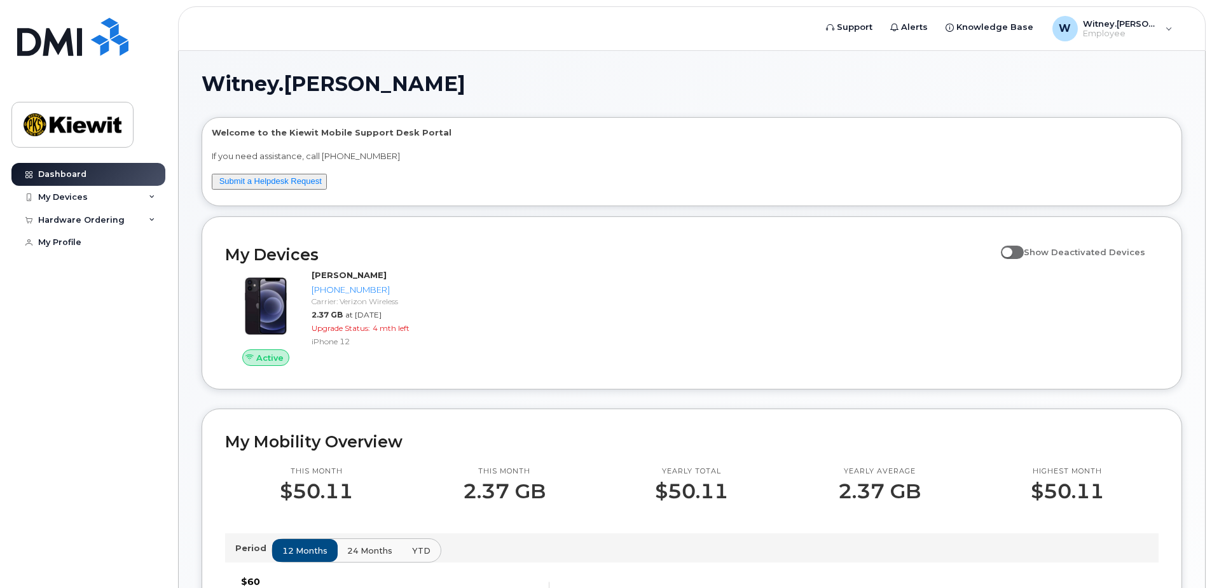
click at [459, 349] on div "Active WITNEY JOHNSON 913-904-2092 Carrier: Verizon Wireless 2.37 GB at Aug 01,…" at bounding box center [692, 317] width 949 height 112
click at [1031, 258] on label "Show Deactivated Devices" at bounding box center [1073, 252] width 144 height 24
click at [1011, 250] on input "Show Deactivated Devices" at bounding box center [1006, 245] width 10 height 10
click at [1031, 258] on label "Show Deactivated Devices" at bounding box center [1073, 252] width 144 height 24
click at [1011, 250] on input "Show Deactivated Devices" at bounding box center [1006, 245] width 10 height 10
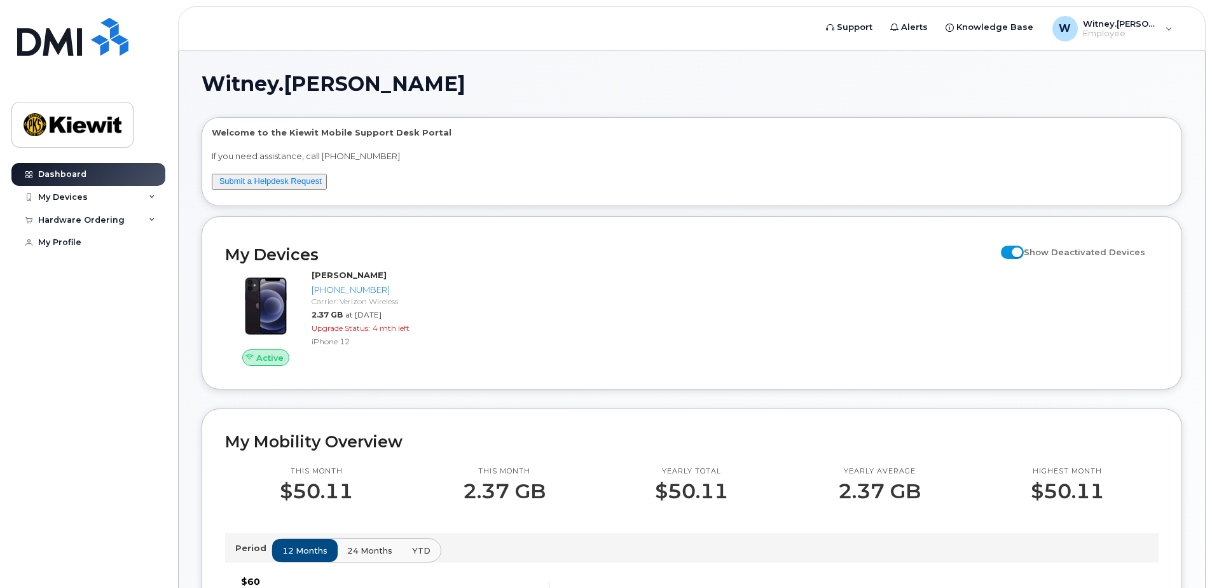
checkbox input "false"
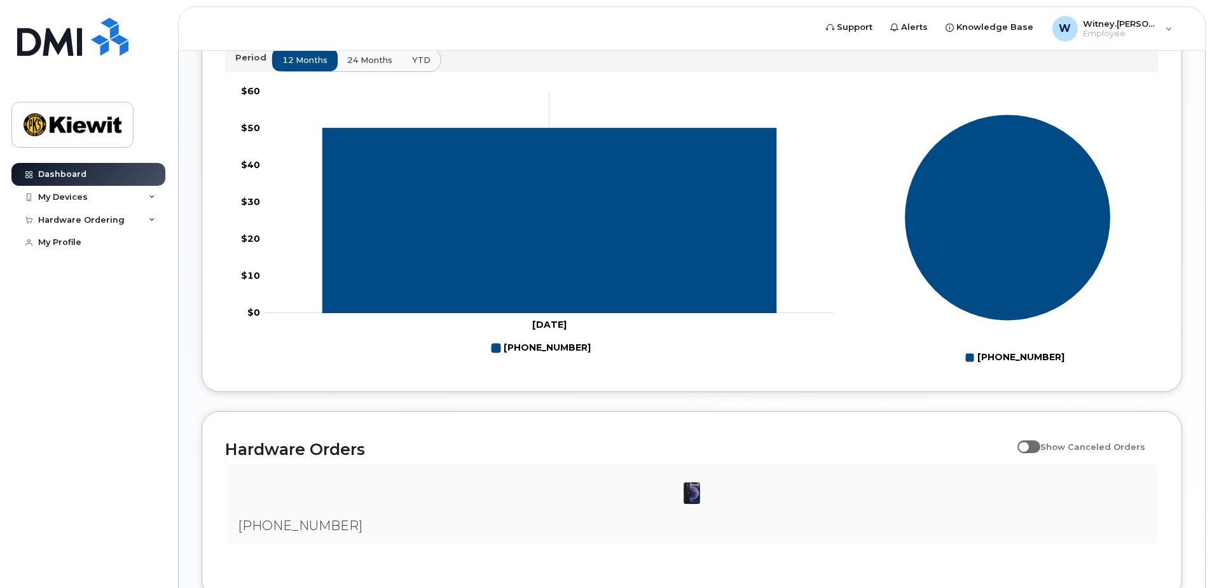
scroll to position [583, 0]
